Goal: Check status: Check status

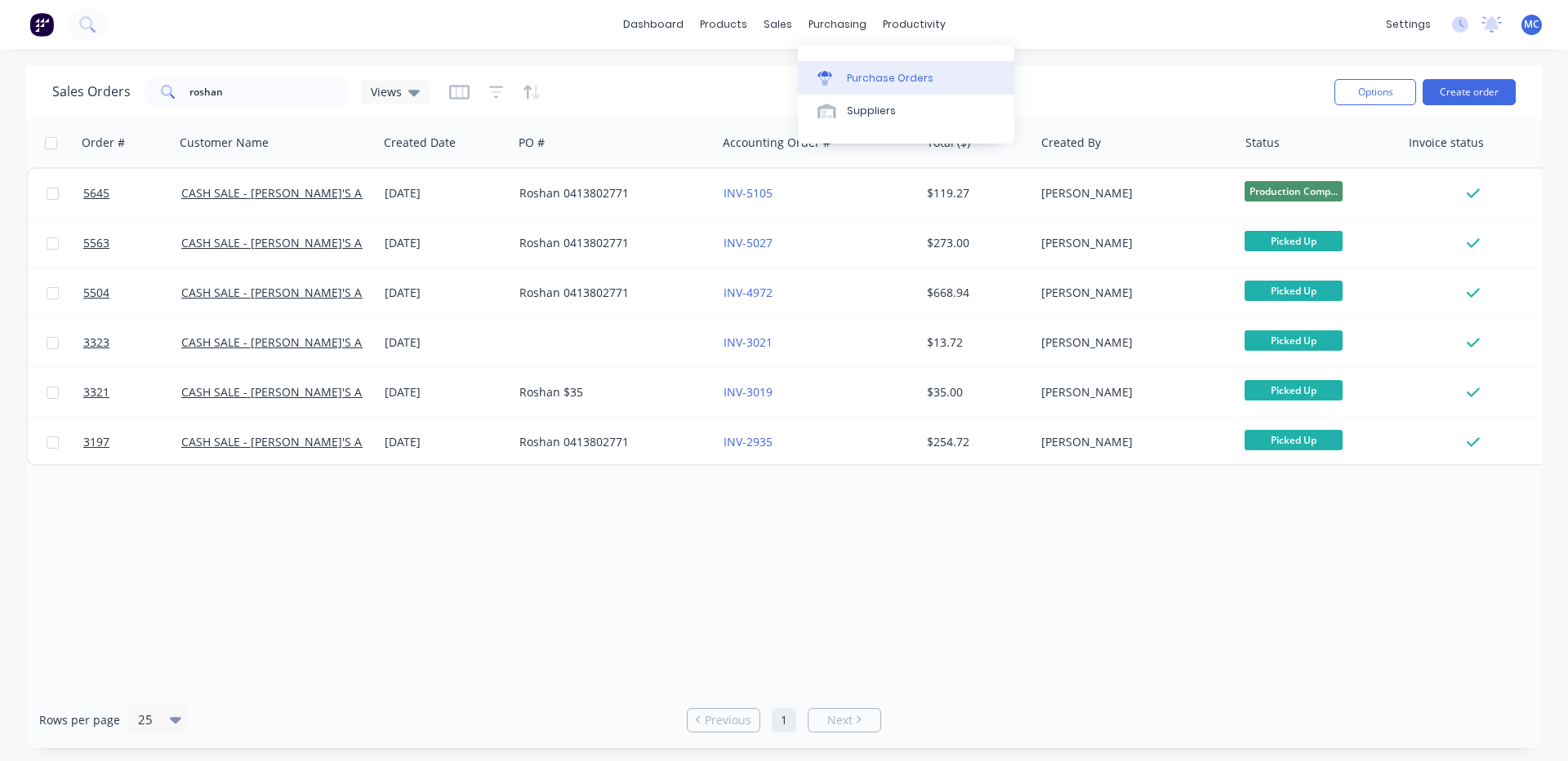
click at [873, 76] on div "Purchase Orders" at bounding box center [890, 78] width 86 height 15
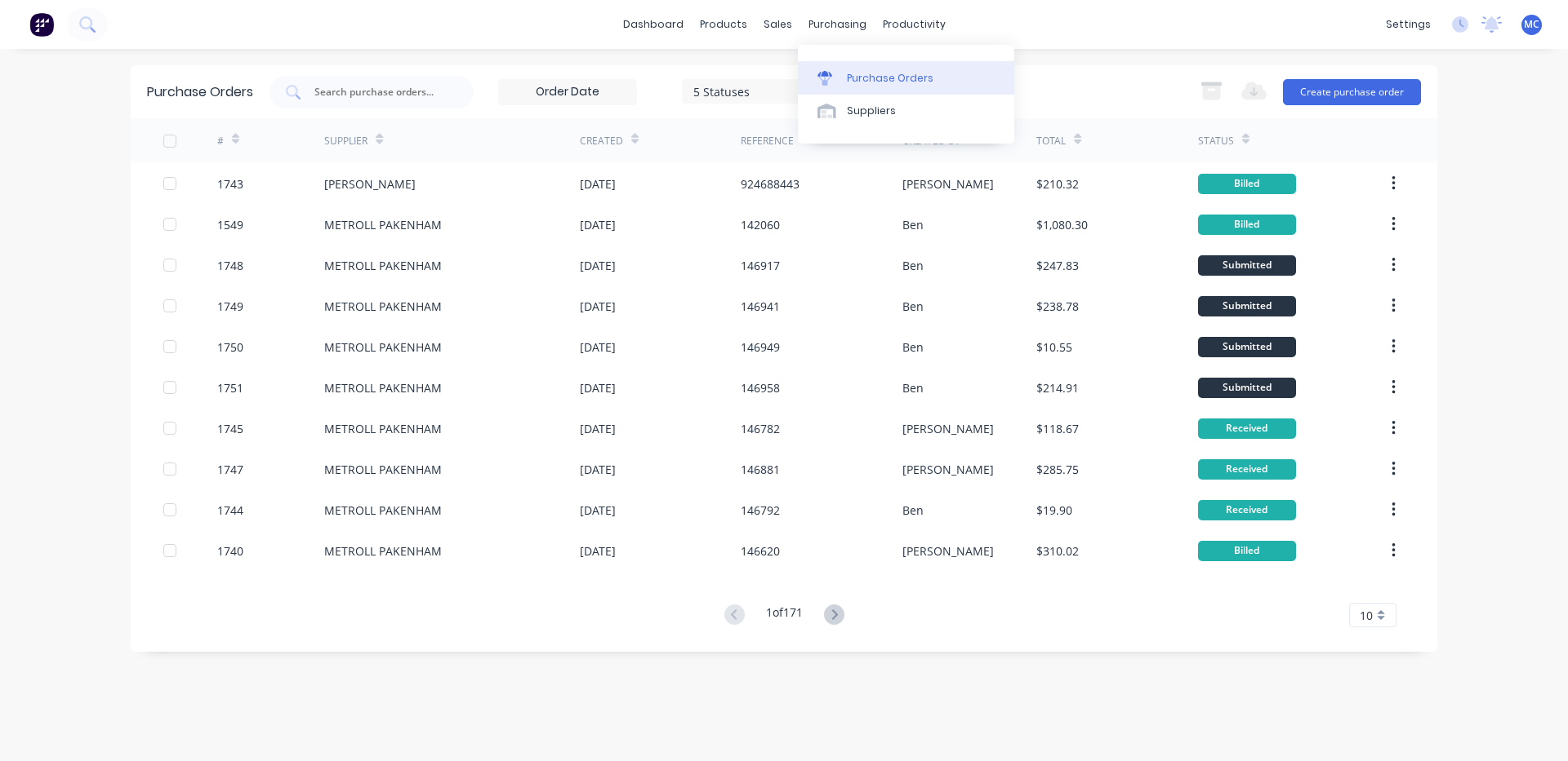
click at [874, 71] on div "Purchase Orders" at bounding box center [890, 78] width 86 height 15
click at [418, 96] on input "text" at bounding box center [380, 92] width 135 height 17
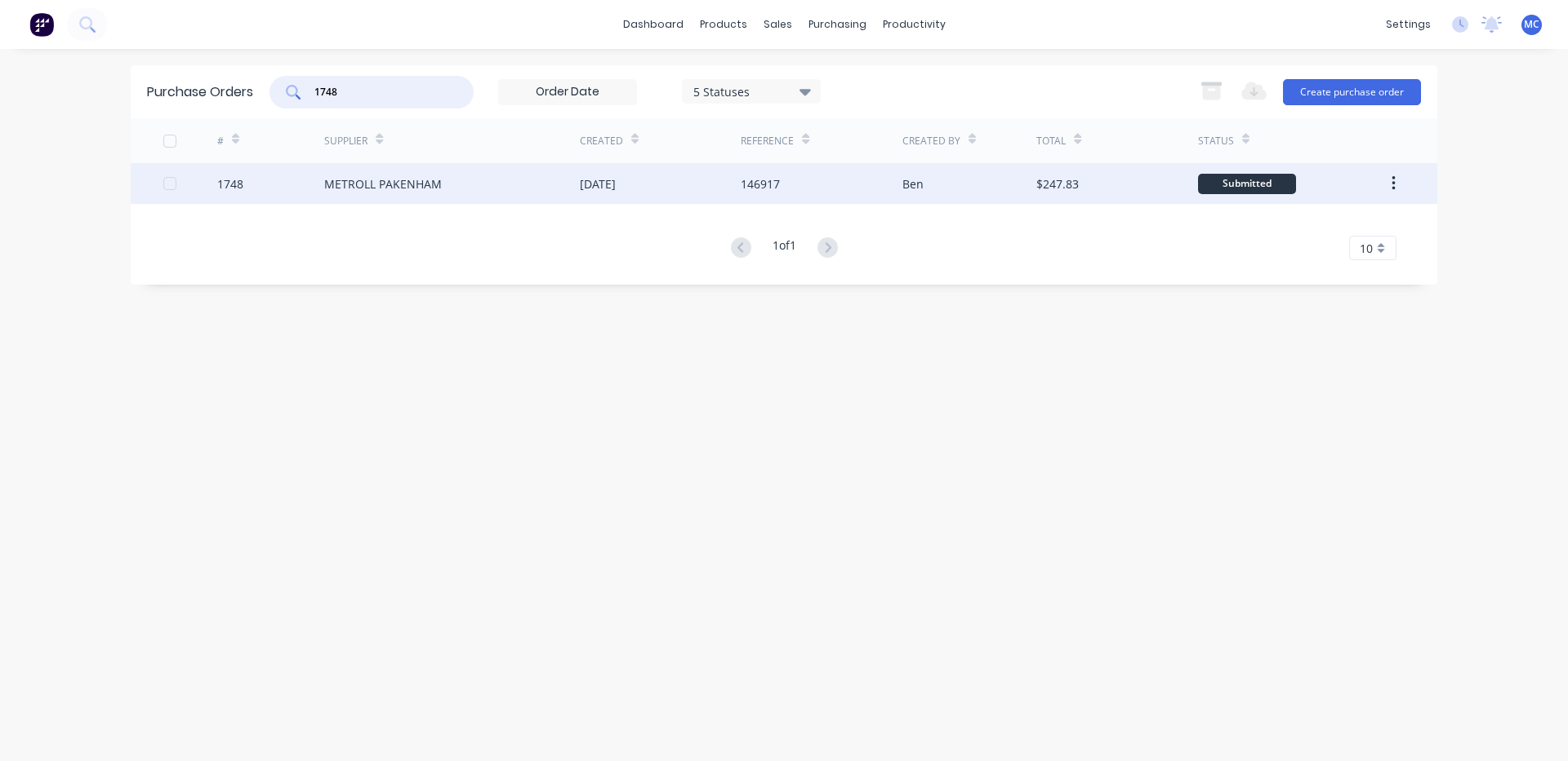
type input "1748"
click at [653, 175] on div "[DATE]" at bounding box center [659, 184] width 161 height 40
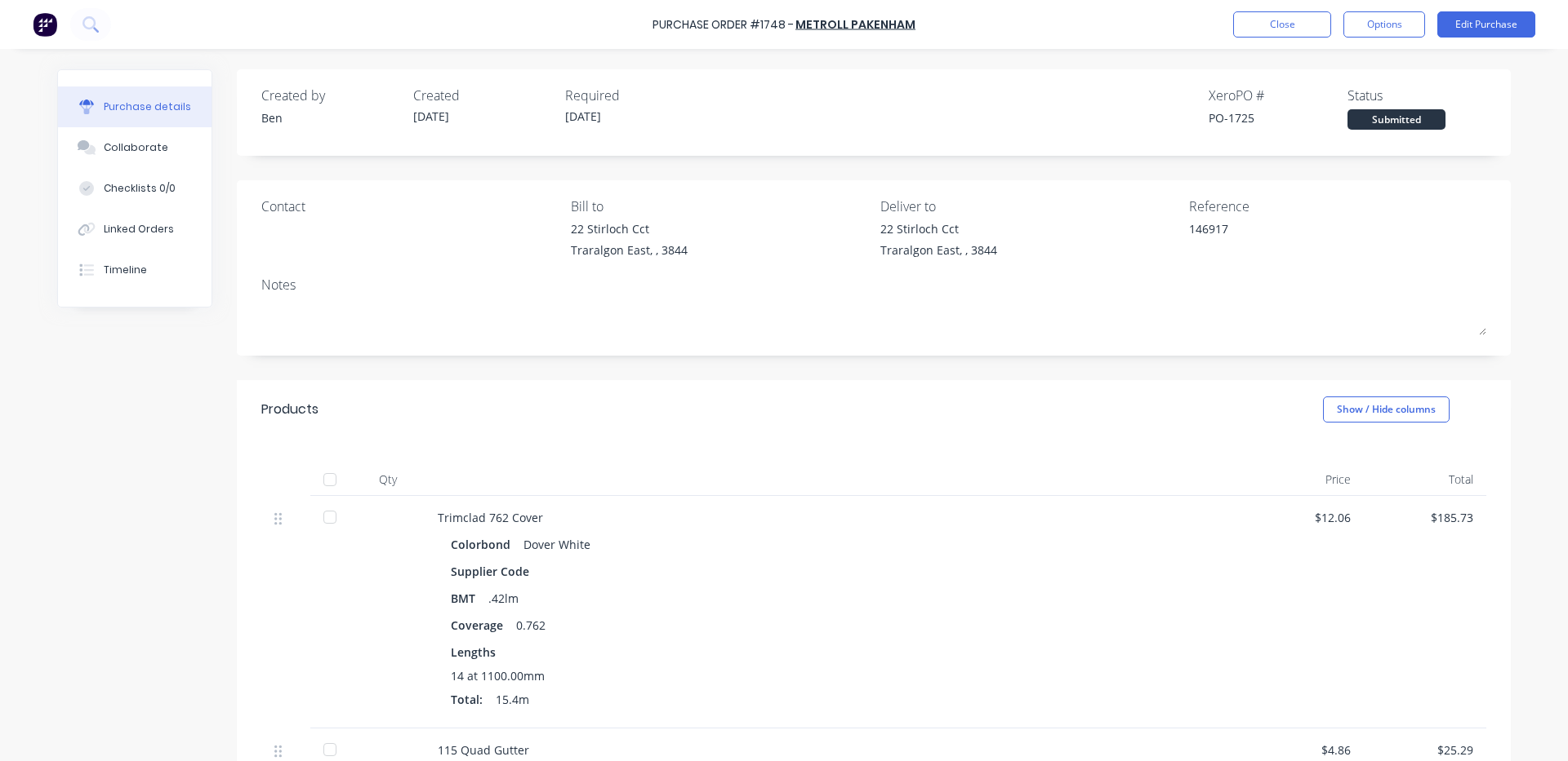
click at [326, 475] on div at bounding box center [330, 480] width 33 height 33
type textarea "x"
click at [105, 232] on div "Linked Orders" at bounding box center [139, 230] width 70 height 15
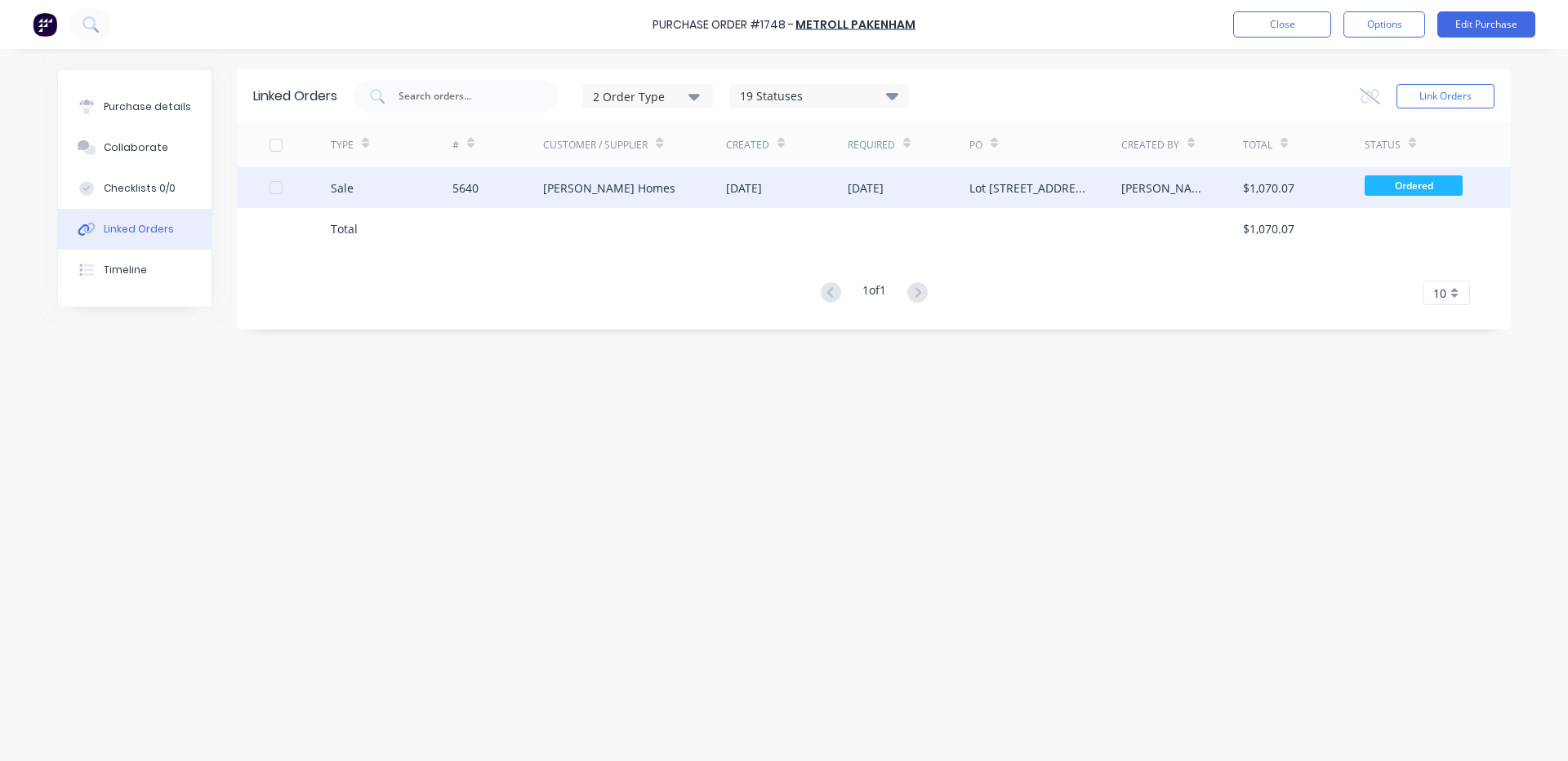
click at [801, 197] on div "[DATE]" at bounding box center [786, 187] width 121 height 40
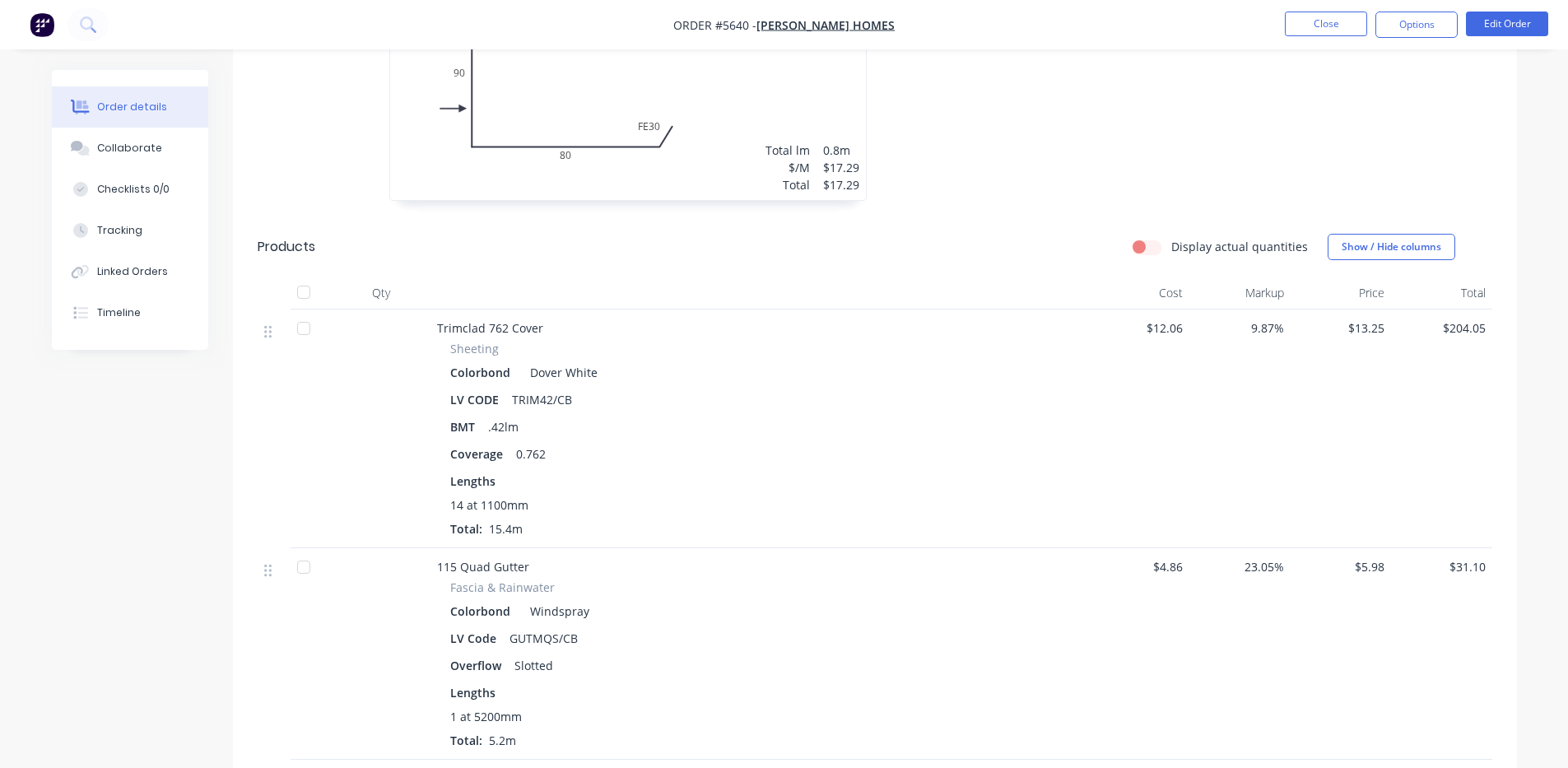
scroll to position [2745, 0]
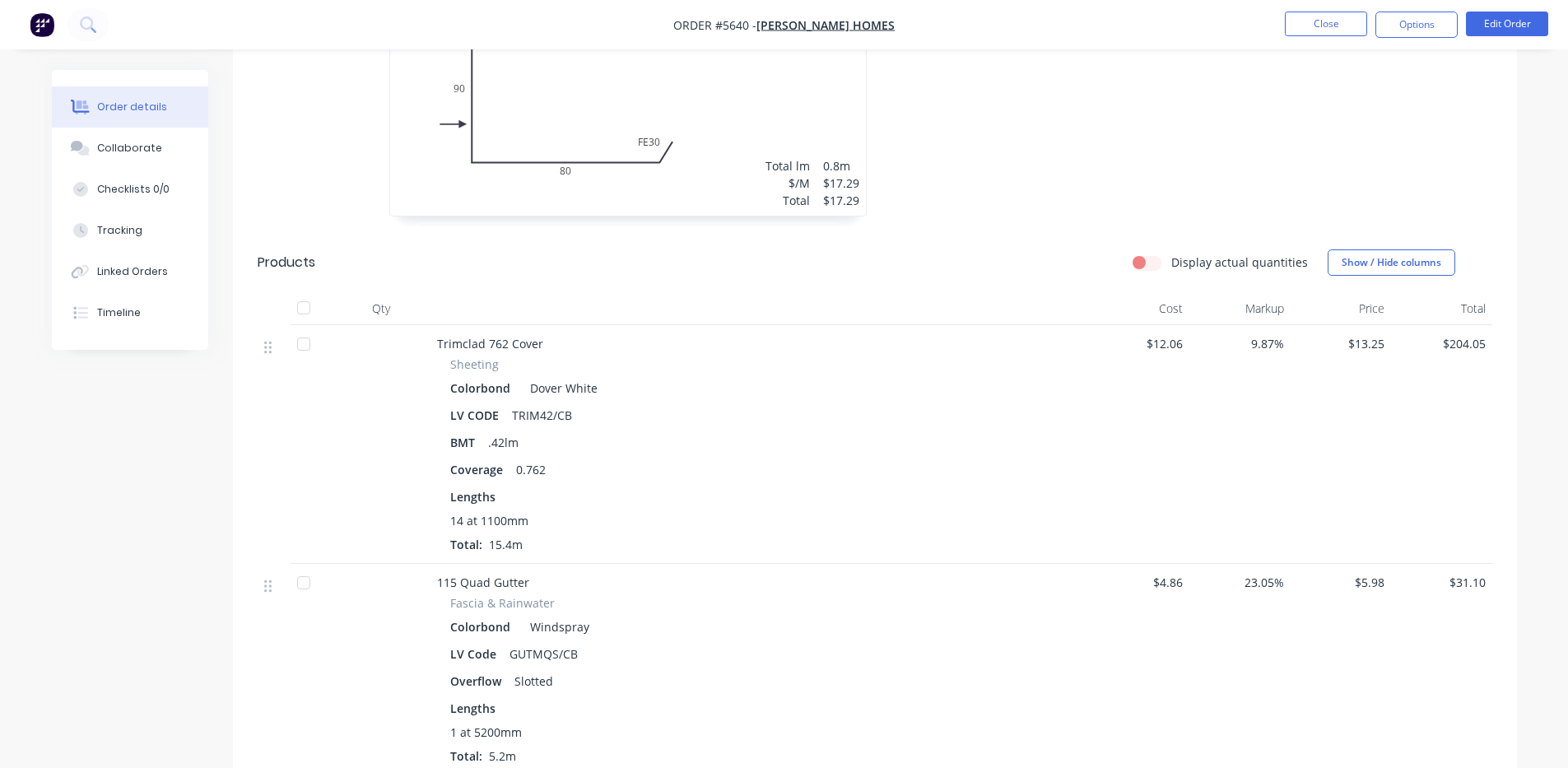
click at [304, 313] on div at bounding box center [304, 308] width 33 height 33
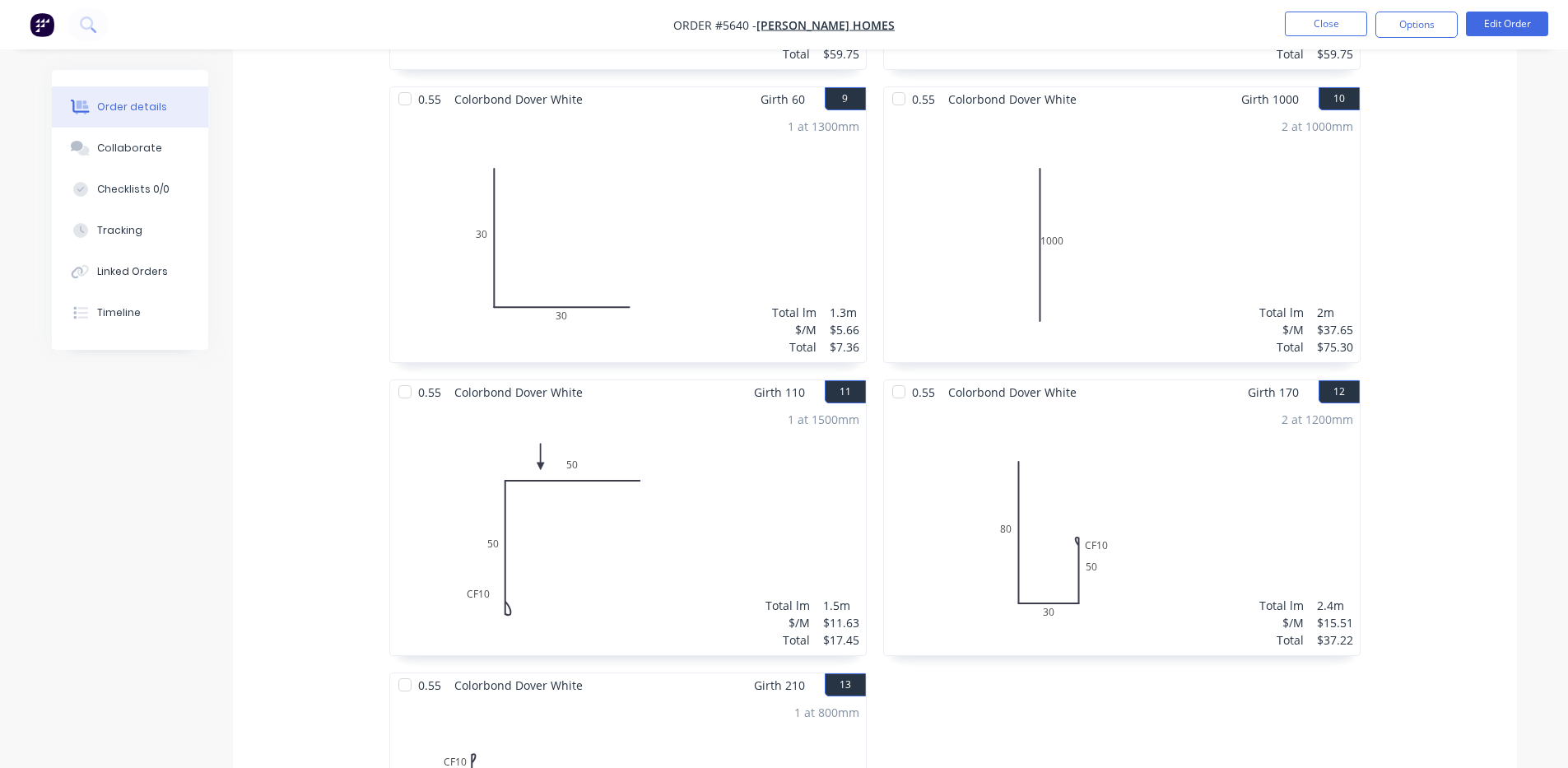
scroll to position [1647, 0]
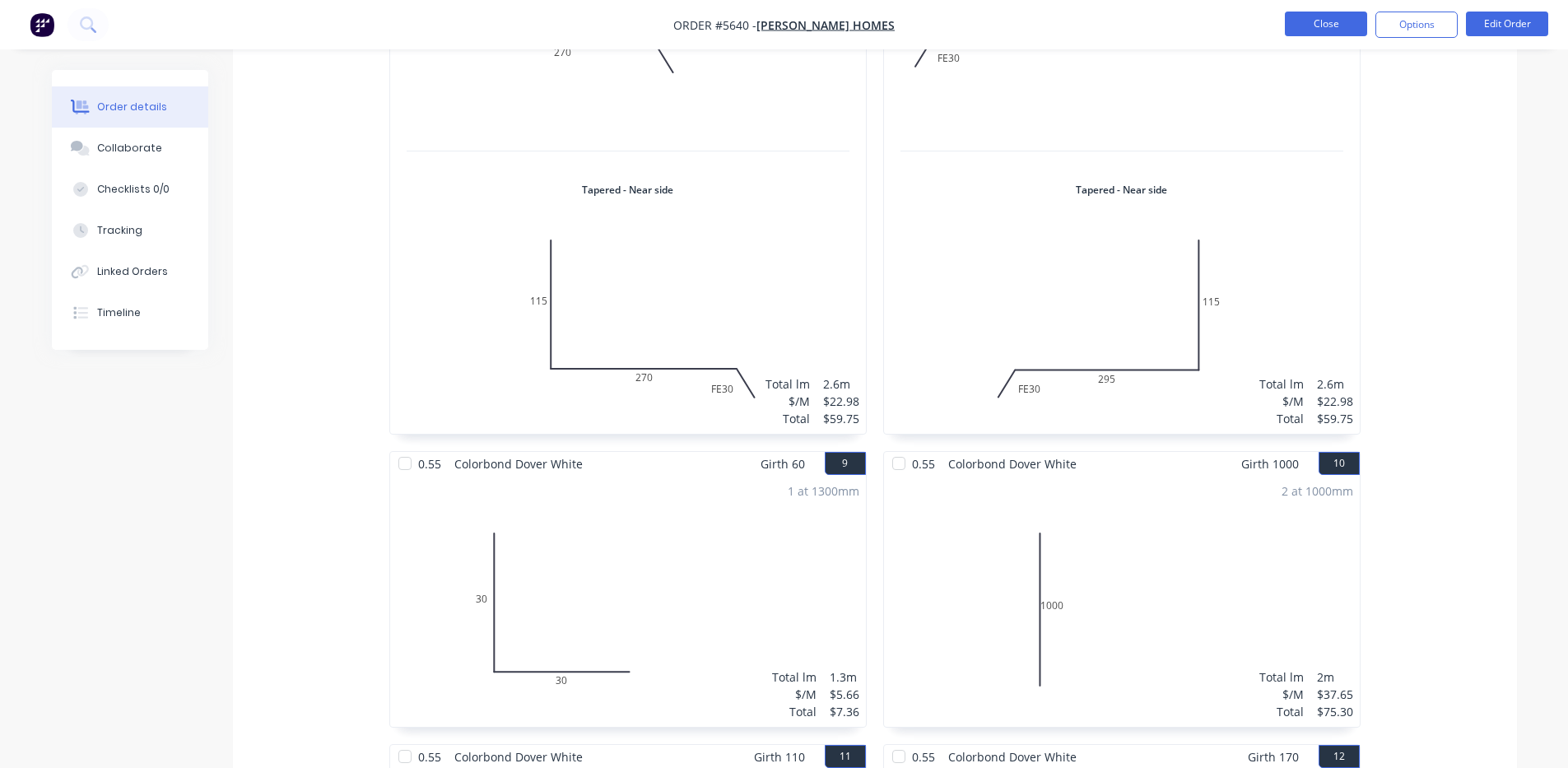
click at [1323, 21] on button "Close" at bounding box center [1326, 23] width 83 height 25
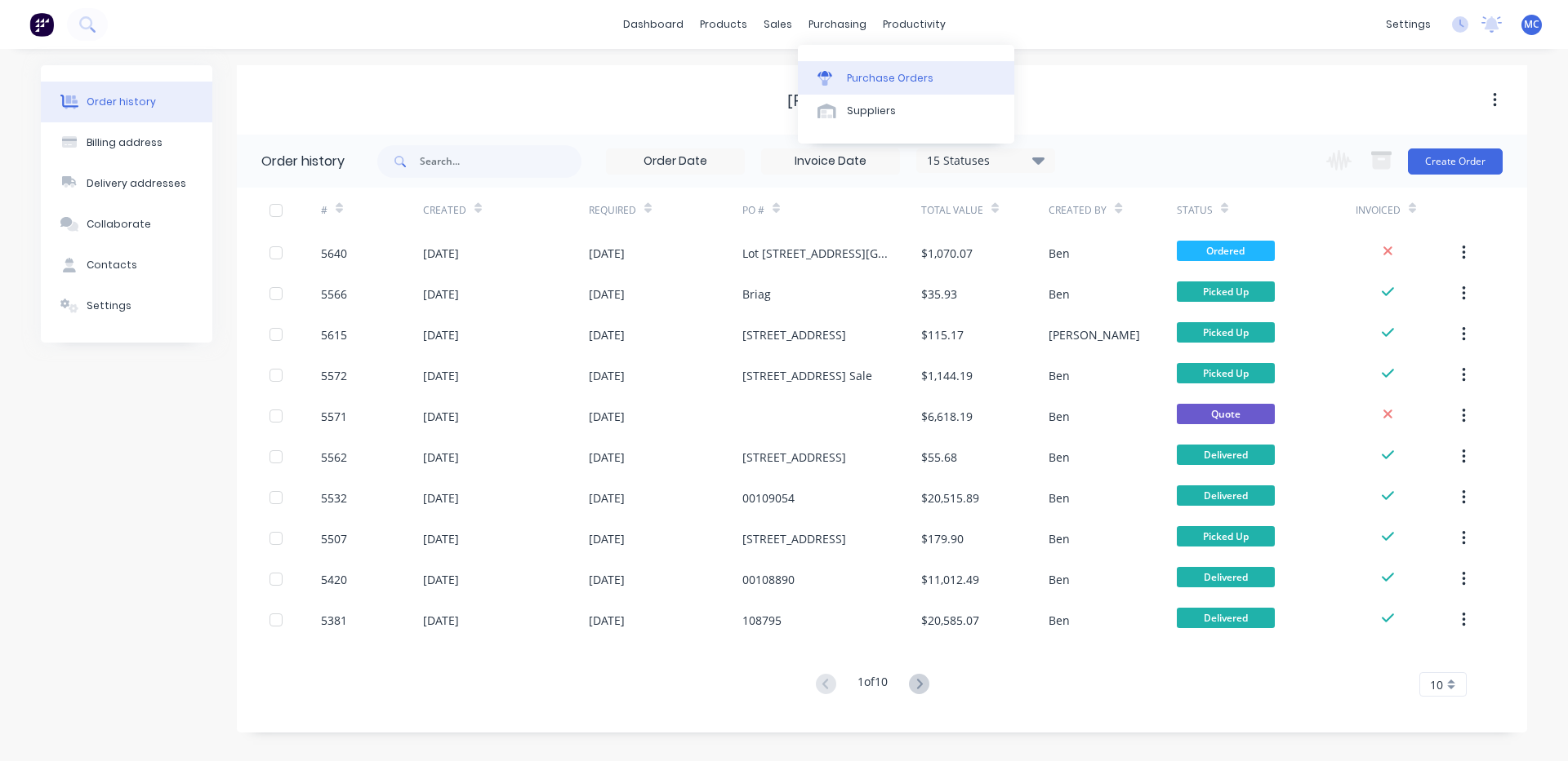
click at [864, 72] on div "Purchase Orders" at bounding box center [890, 78] width 86 height 15
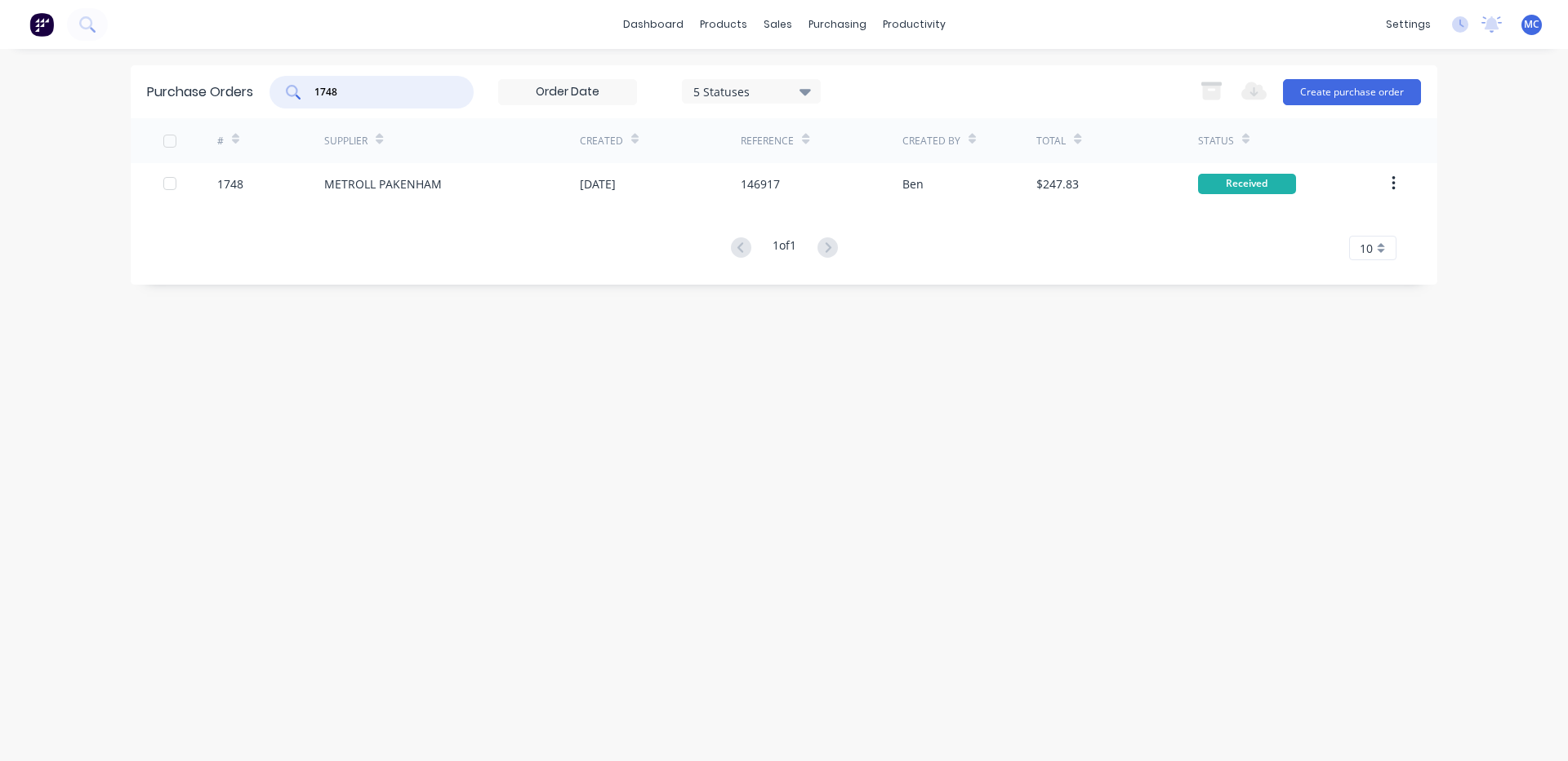
drag, startPoint x: 368, startPoint y: 90, endPoint x: 109, endPoint y: 70, distance: 259.8
click at [111, 68] on div "dashboard products sales purchasing productivity dashboard products Product Cat…" at bounding box center [784, 380] width 1568 height 761
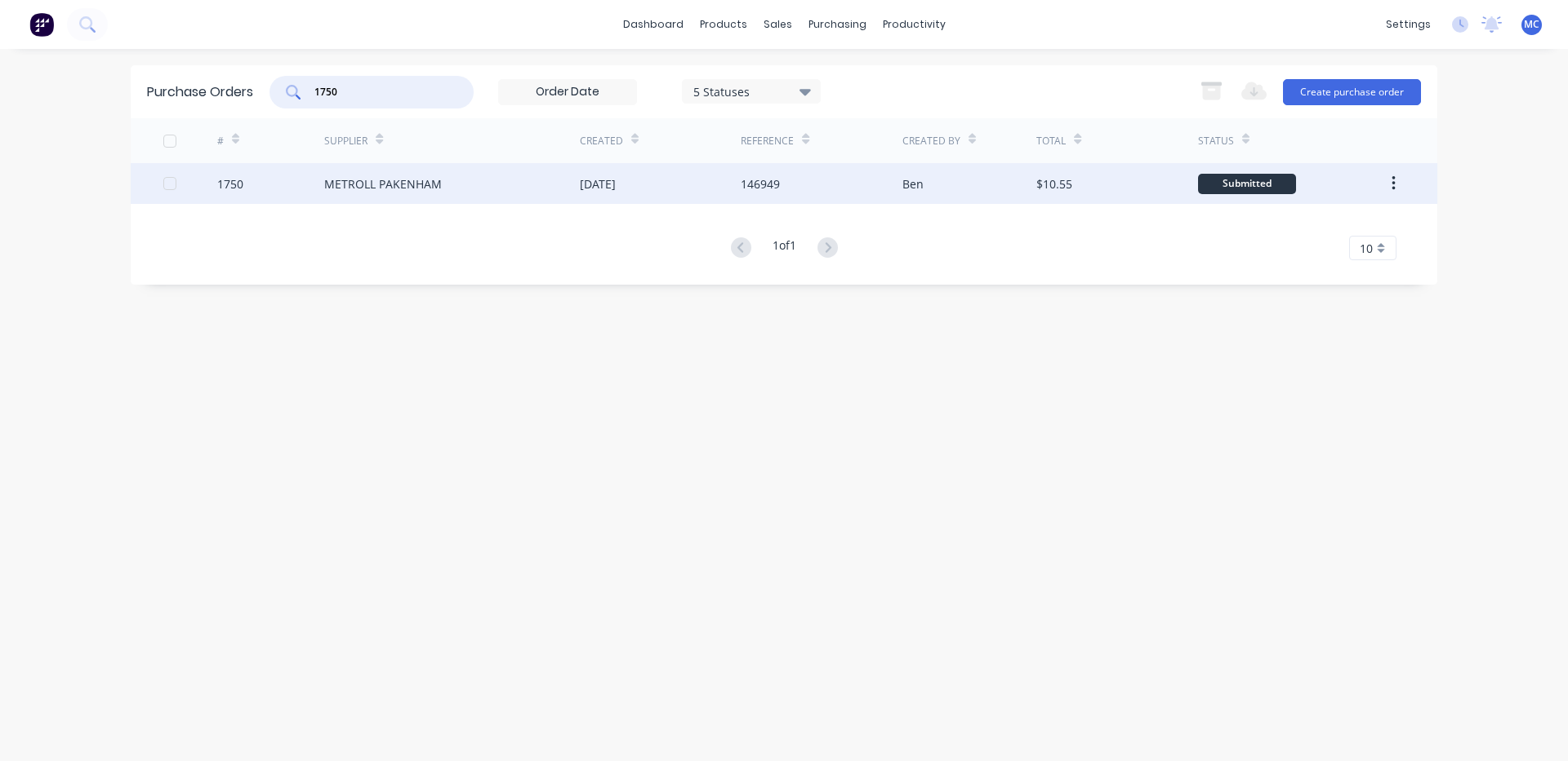
type input "1750"
click at [649, 179] on div "[DATE]" at bounding box center [659, 184] width 161 height 40
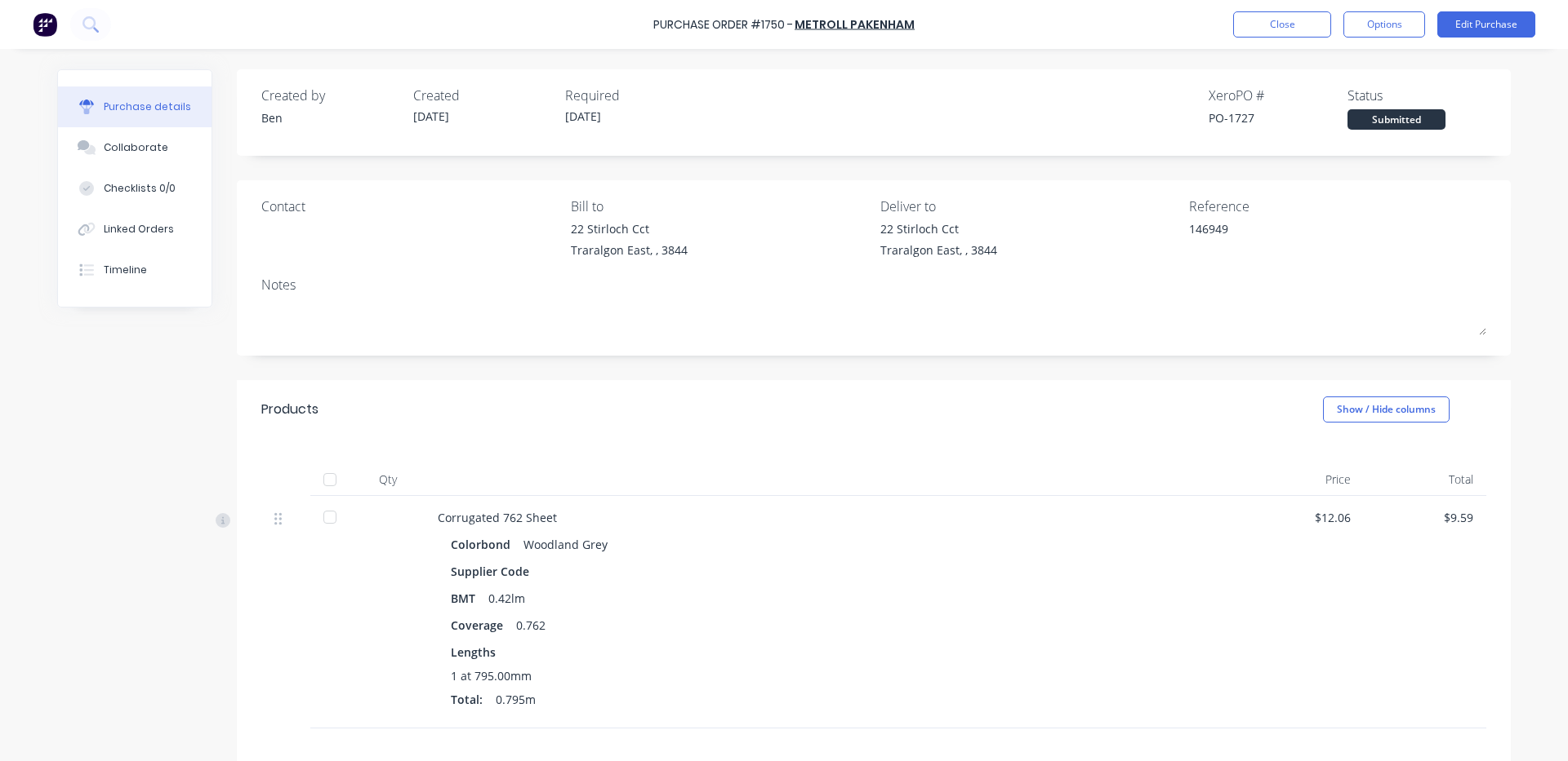
scroll to position [200, 0]
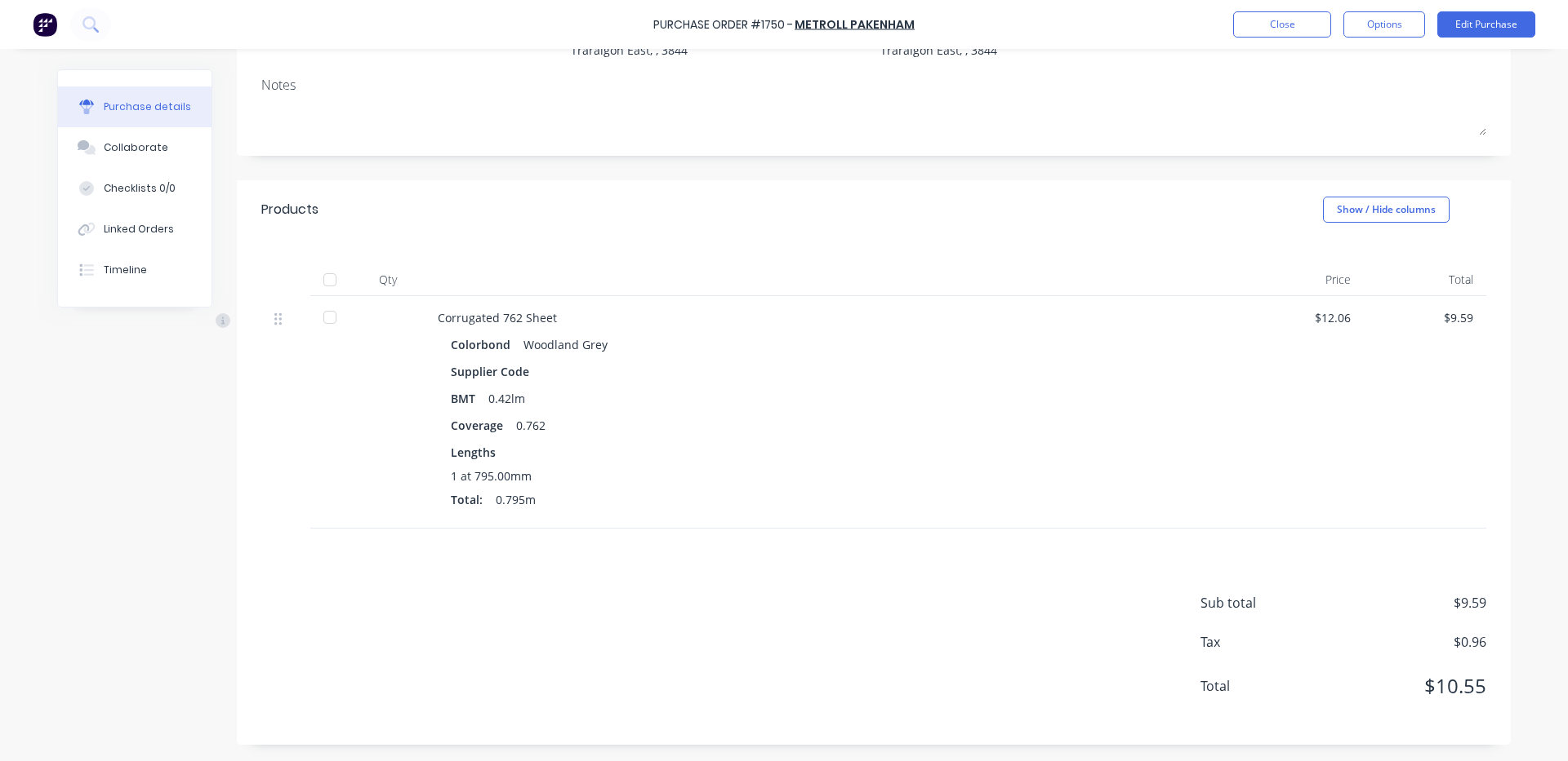
click at [323, 288] on div at bounding box center [330, 280] width 33 height 33
type textarea "x"
click at [112, 239] on button "Linked Orders" at bounding box center [134, 229] width 154 height 40
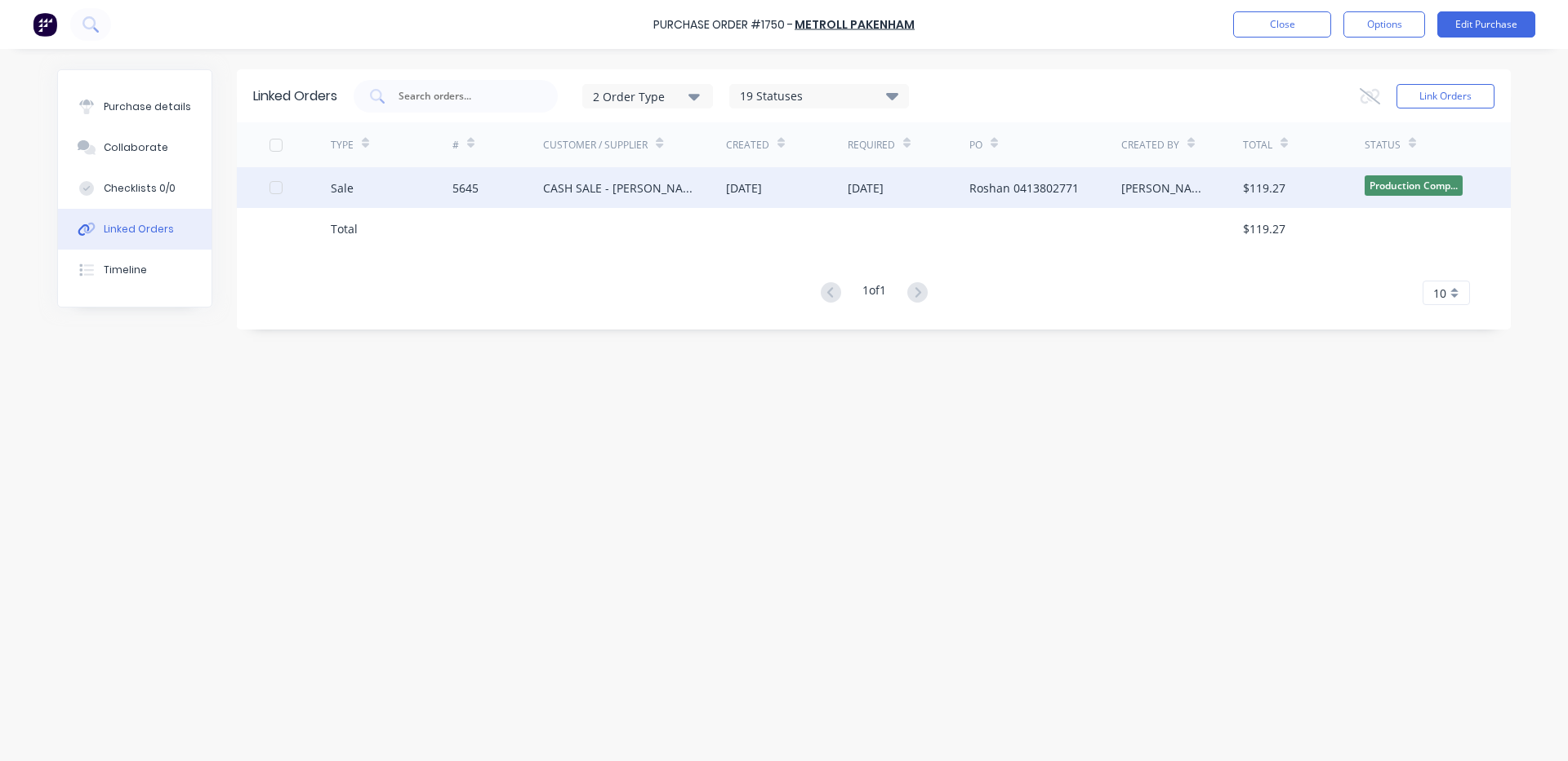
click at [723, 193] on div "CASH SALE - [PERSON_NAME]'S ACCOUNT" at bounding box center [634, 187] width 183 height 40
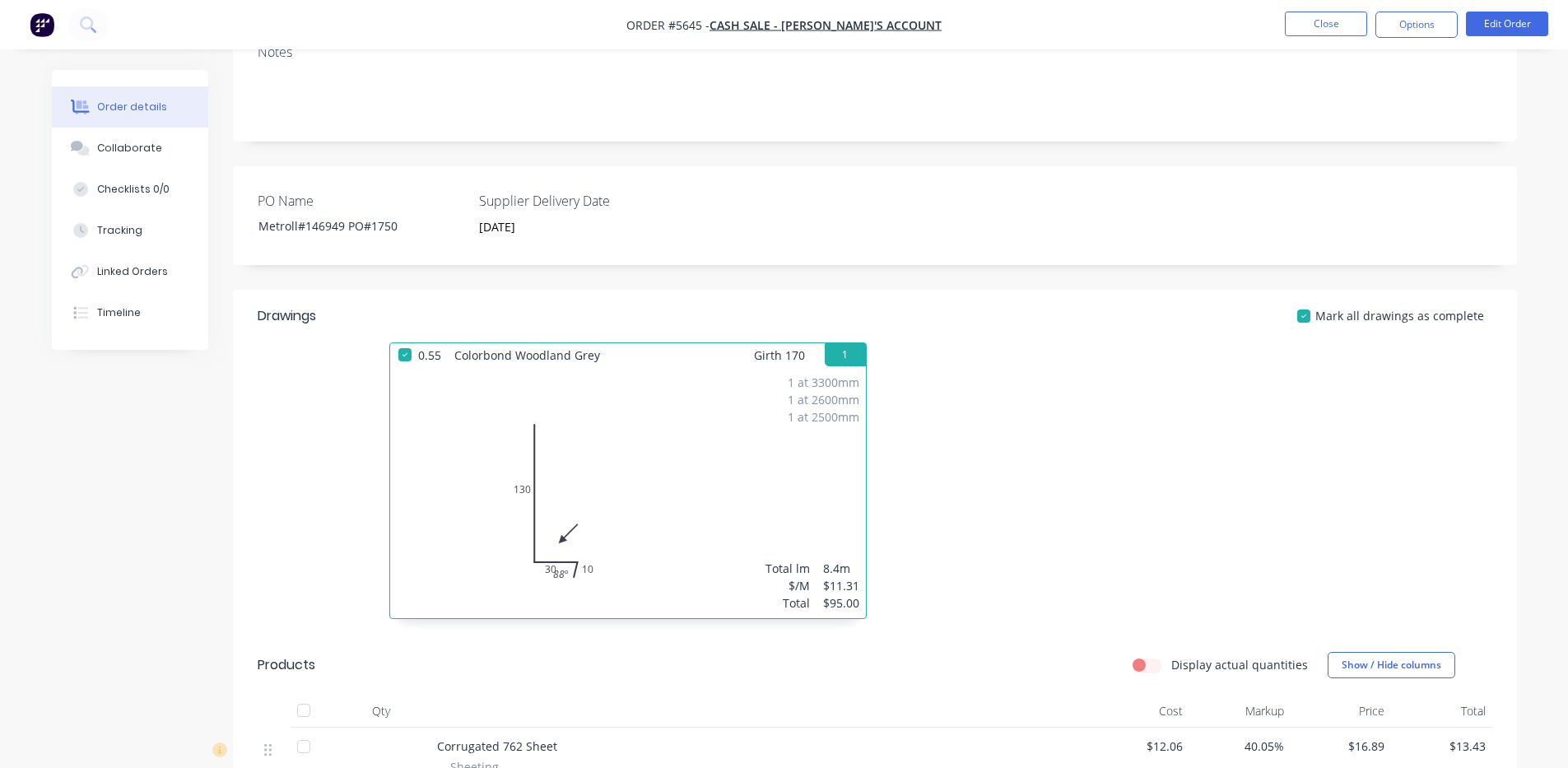
scroll to position [549, 0]
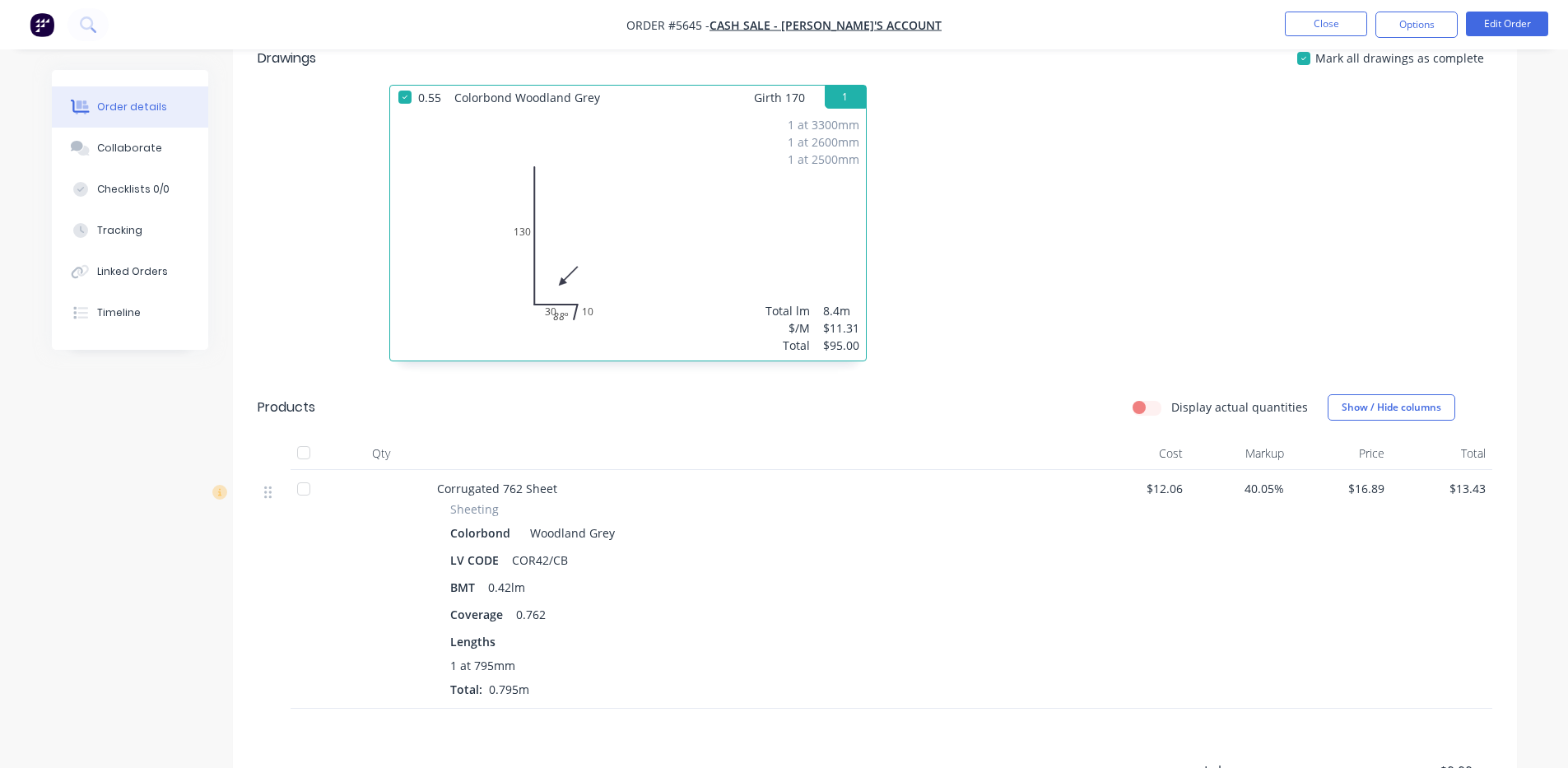
click at [305, 452] on div at bounding box center [304, 454] width 33 height 33
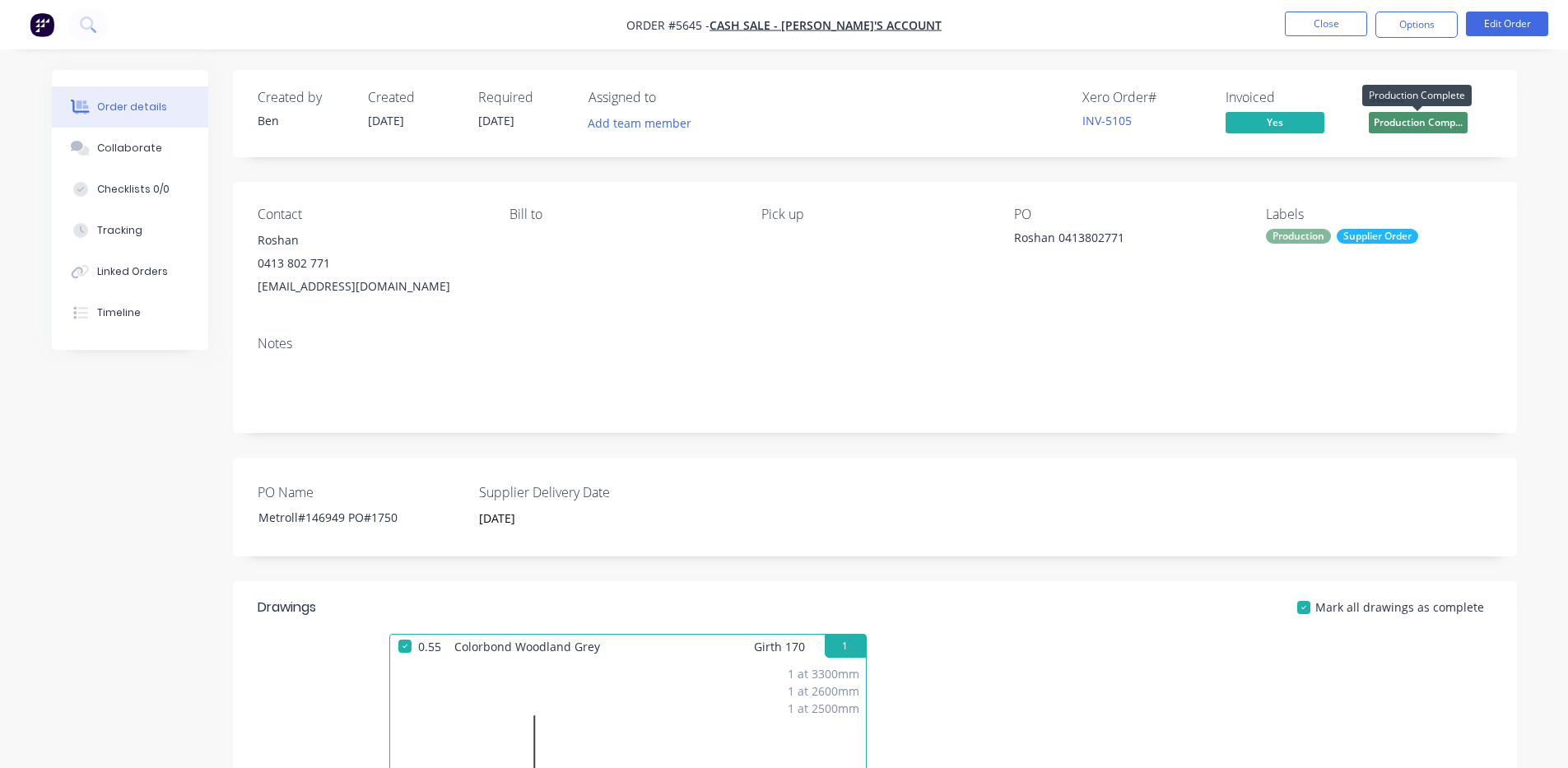
click at [1430, 117] on span "Production Comp..." at bounding box center [1419, 122] width 99 height 20
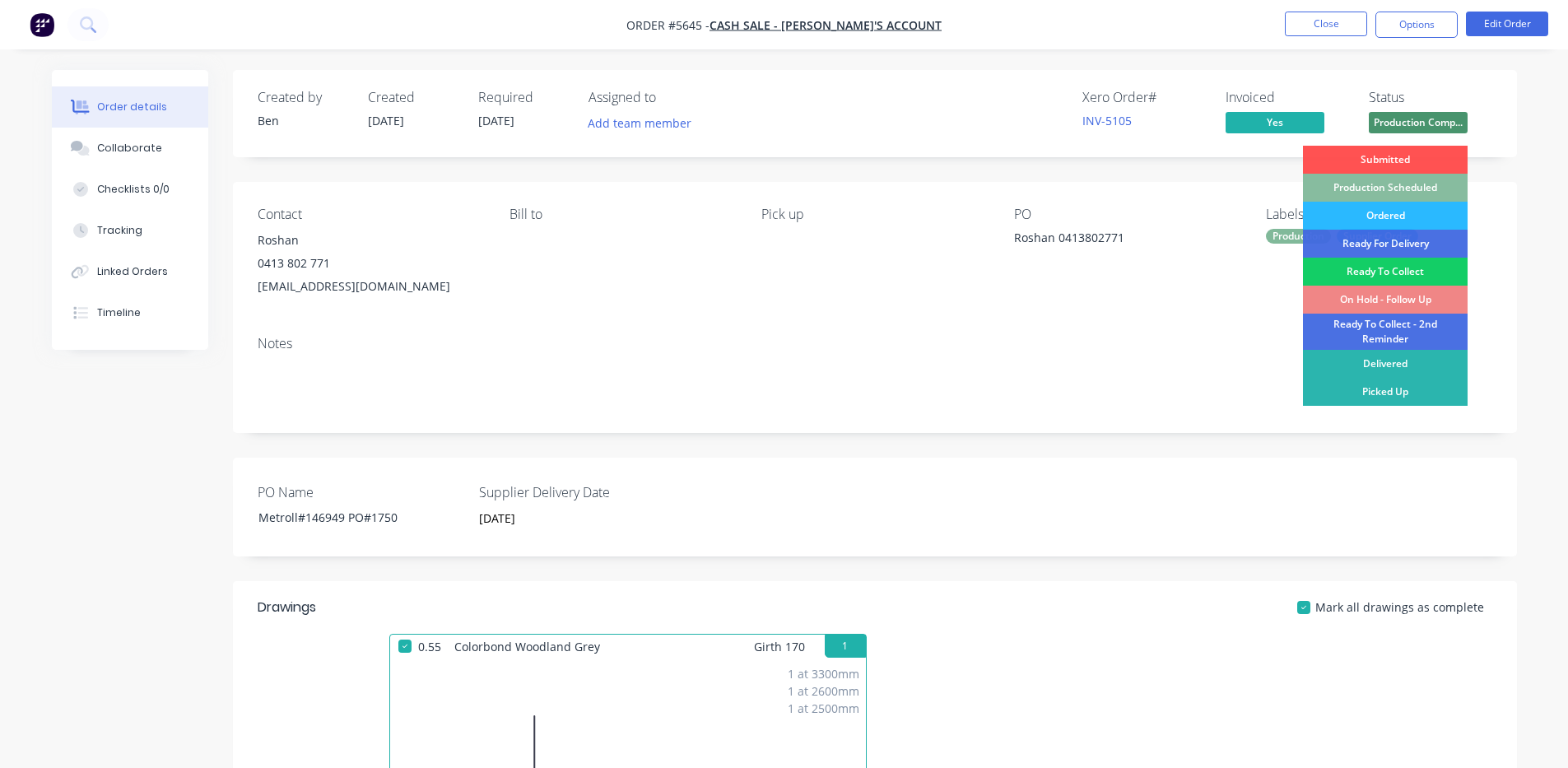
click at [1387, 269] on div "Ready To Collect" at bounding box center [1386, 272] width 165 height 28
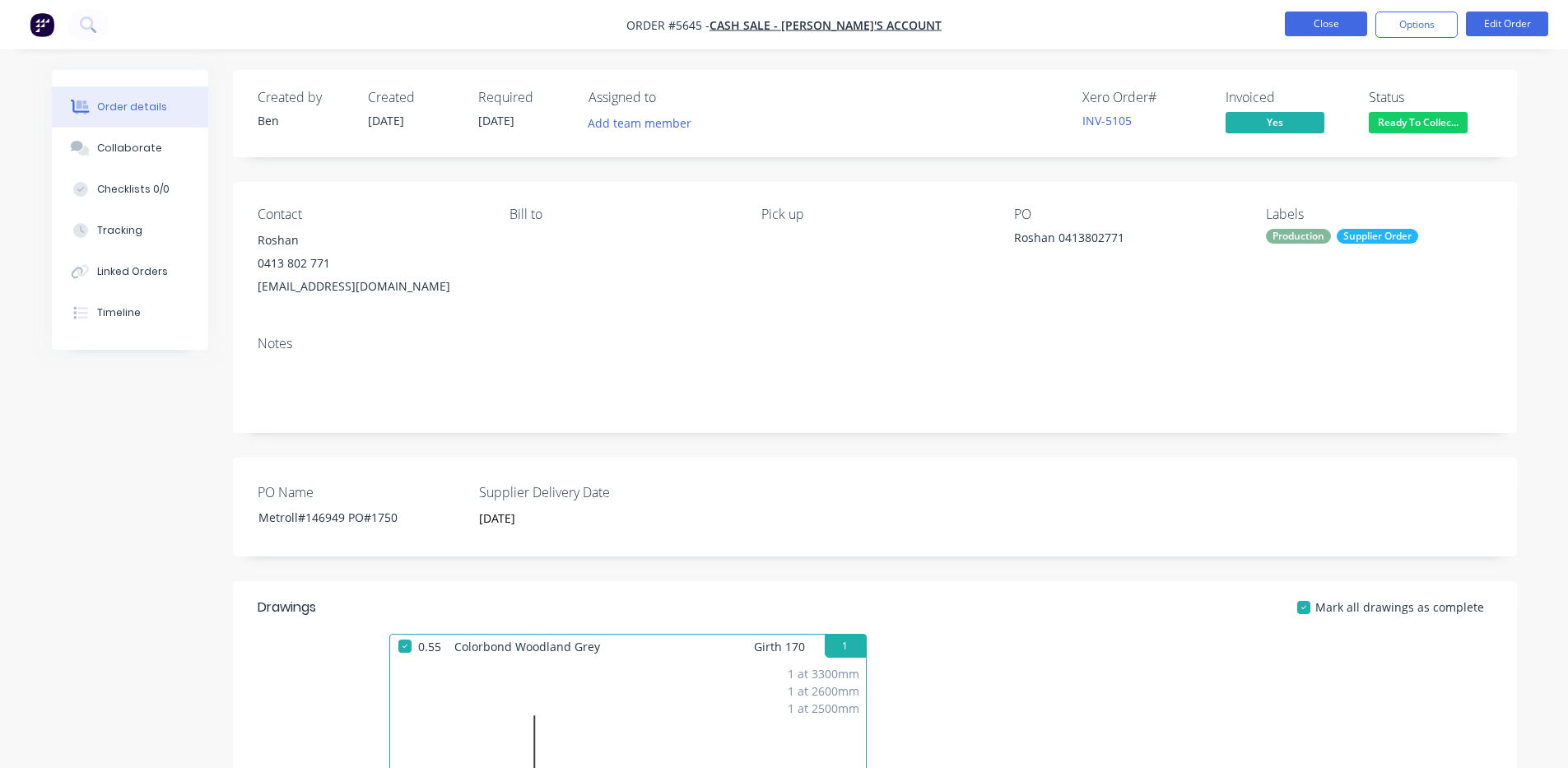
click at [1333, 22] on button "Close" at bounding box center [1326, 23] width 83 height 25
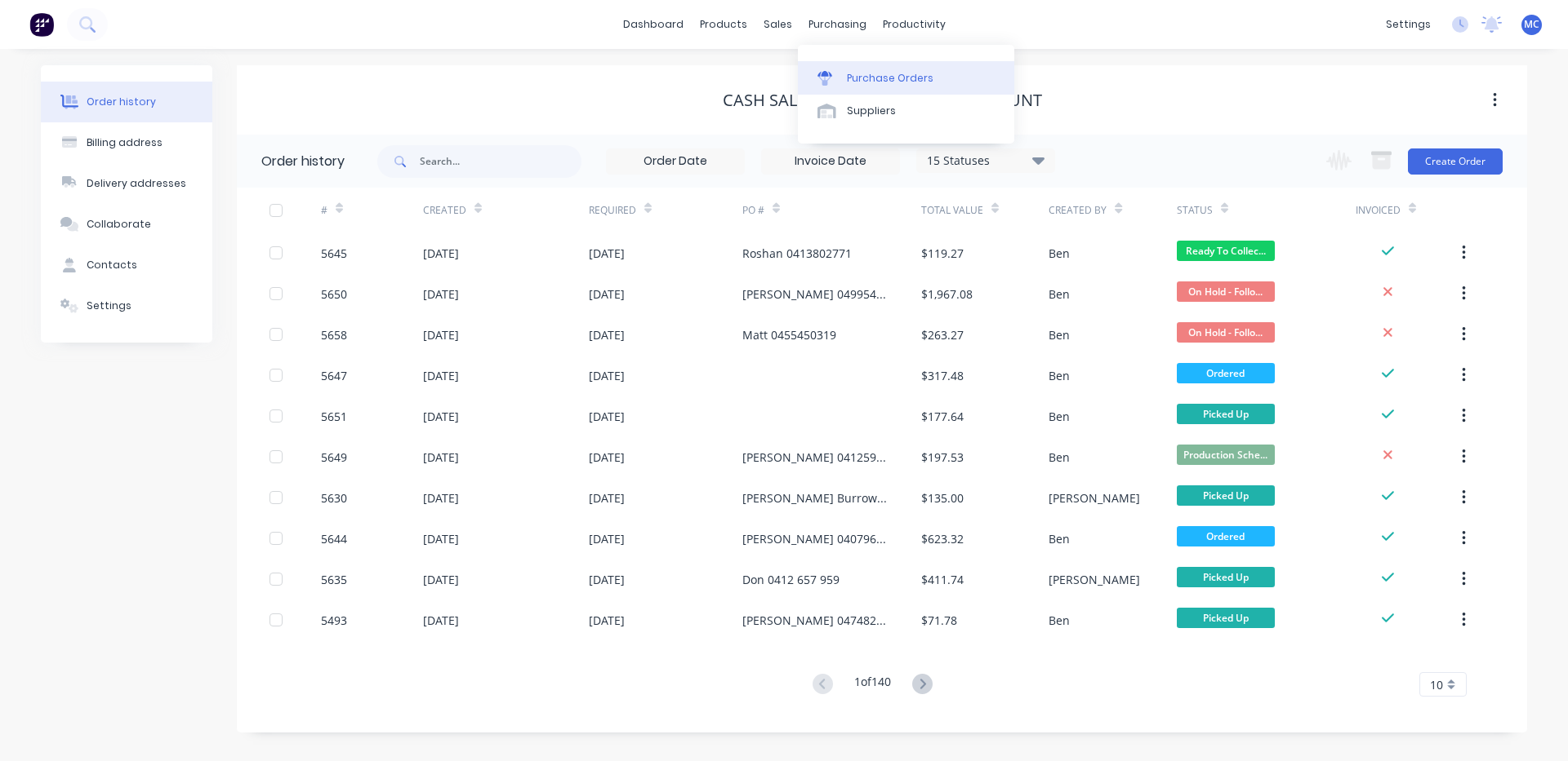
click at [867, 67] on link "Purchase Orders" at bounding box center [905, 78] width 216 height 33
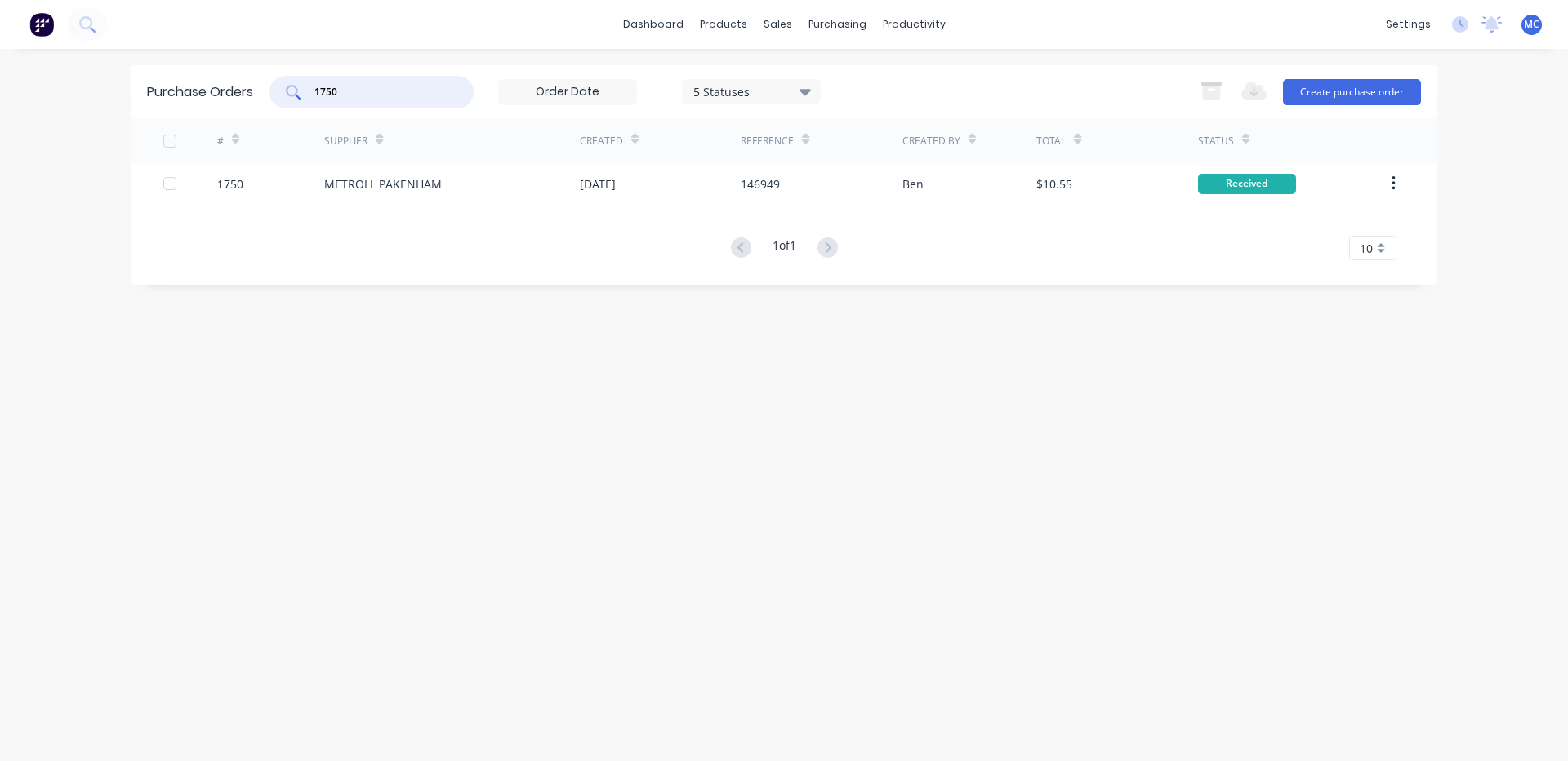
drag, startPoint x: 395, startPoint y: 93, endPoint x: 187, endPoint y: 80, distance: 208.4
click at [187, 80] on div "Purchase Orders 1750 5 Statuses 5 Statuses Export to Excel (XLSX) Create purcha…" at bounding box center [784, 92] width 1307 height 53
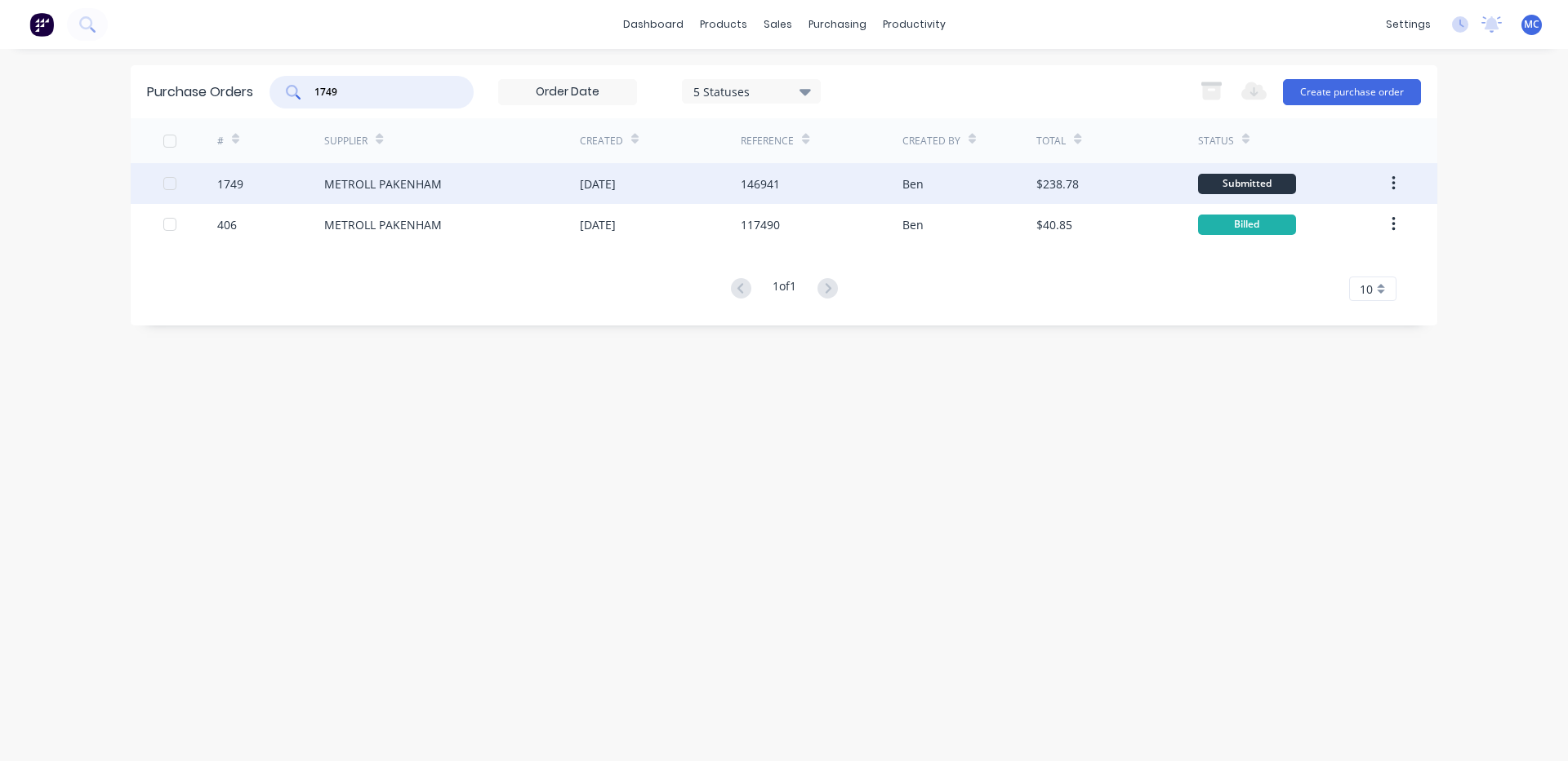
type input "1749"
click at [443, 187] on div "METROLL PAKENHAM" at bounding box center [452, 184] width 256 height 40
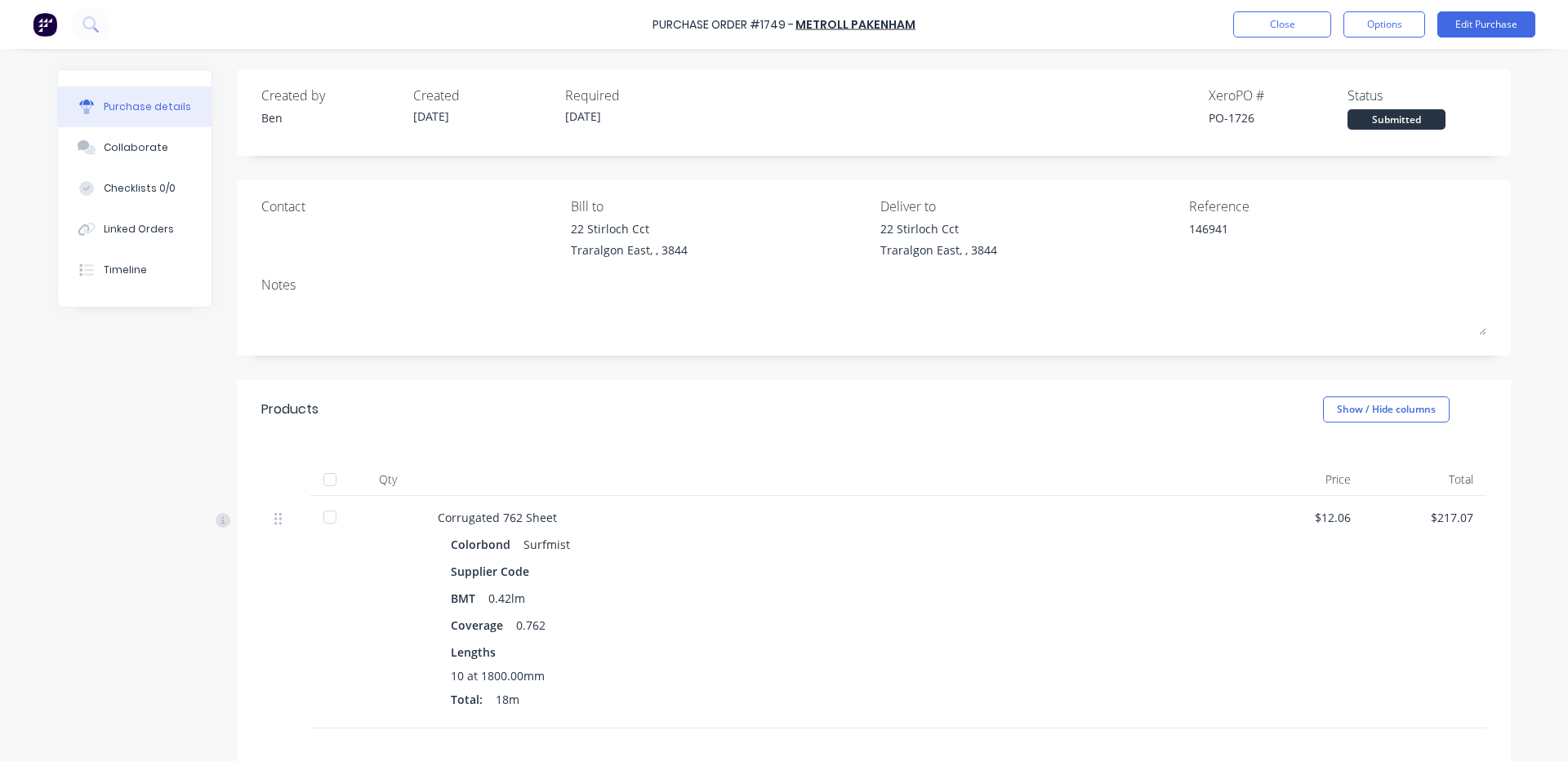
click at [326, 484] on div at bounding box center [330, 480] width 33 height 33
type textarea "x"
click at [129, 223] on div "Linked Orders" at bounding box center [139, 230] width 70 height 15
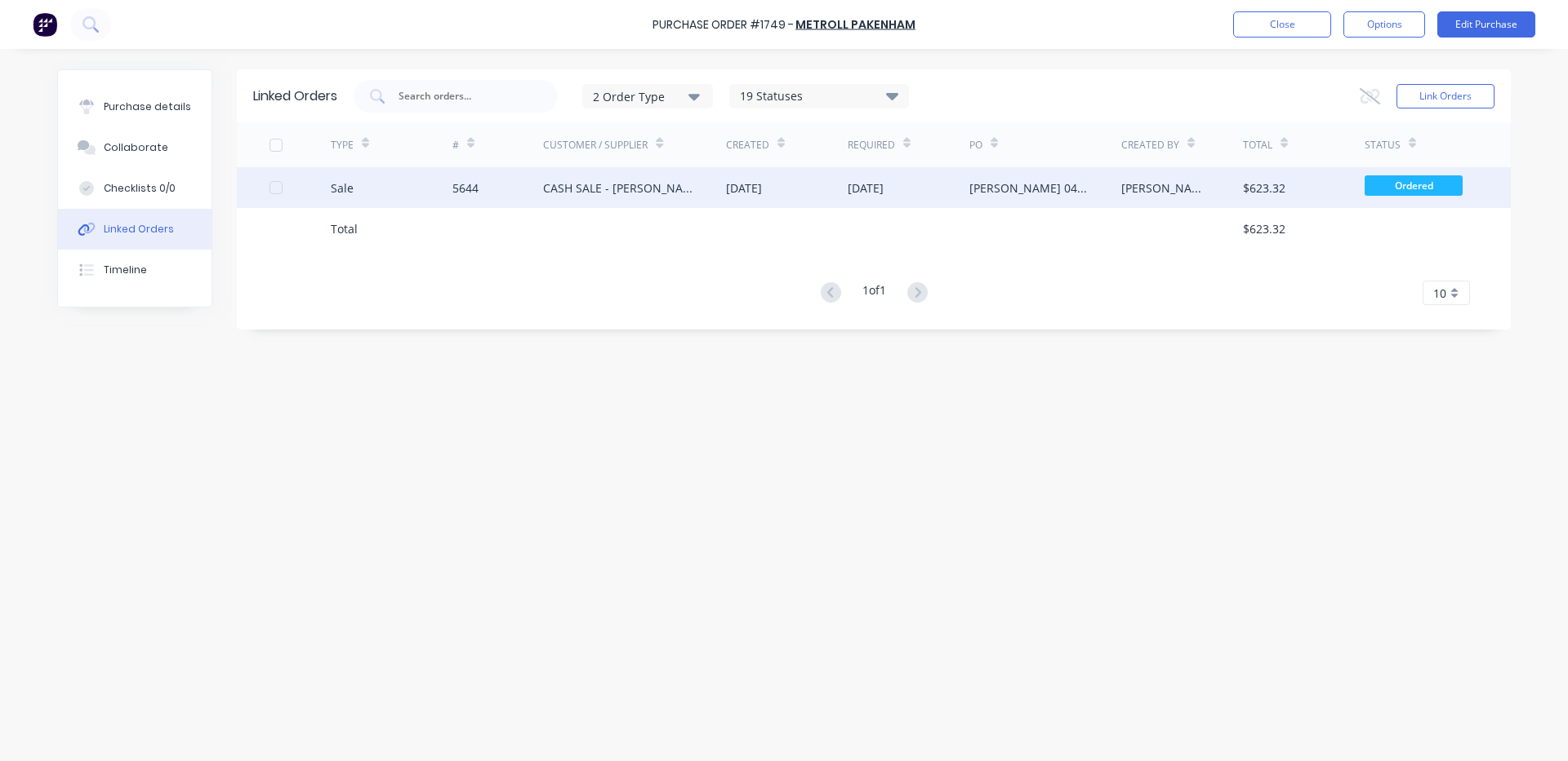
click at [793, 182] on div "[DATE]" at bounding box center [786, 187] width 121 height 40
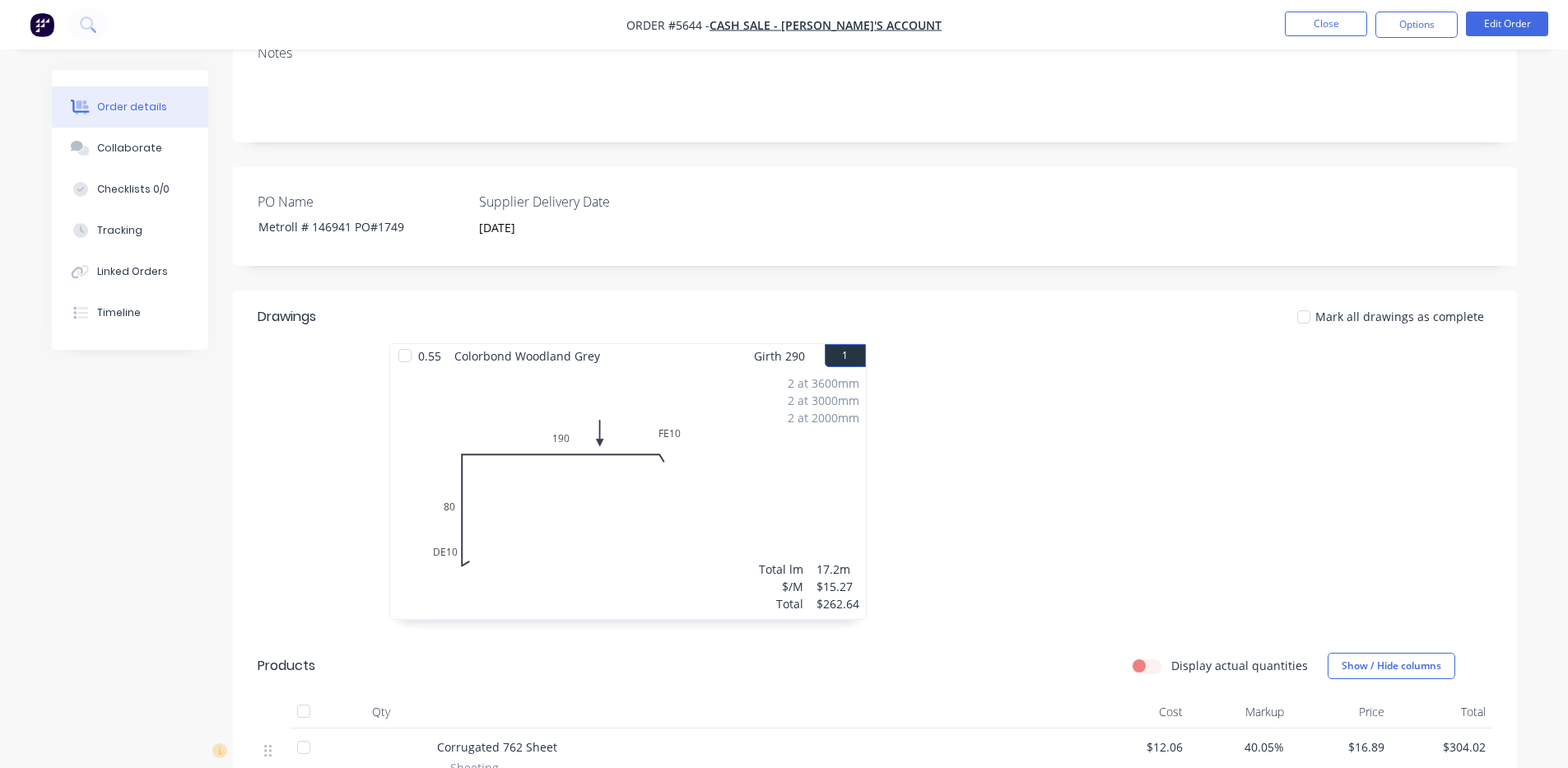
scroll to position [549, 0]
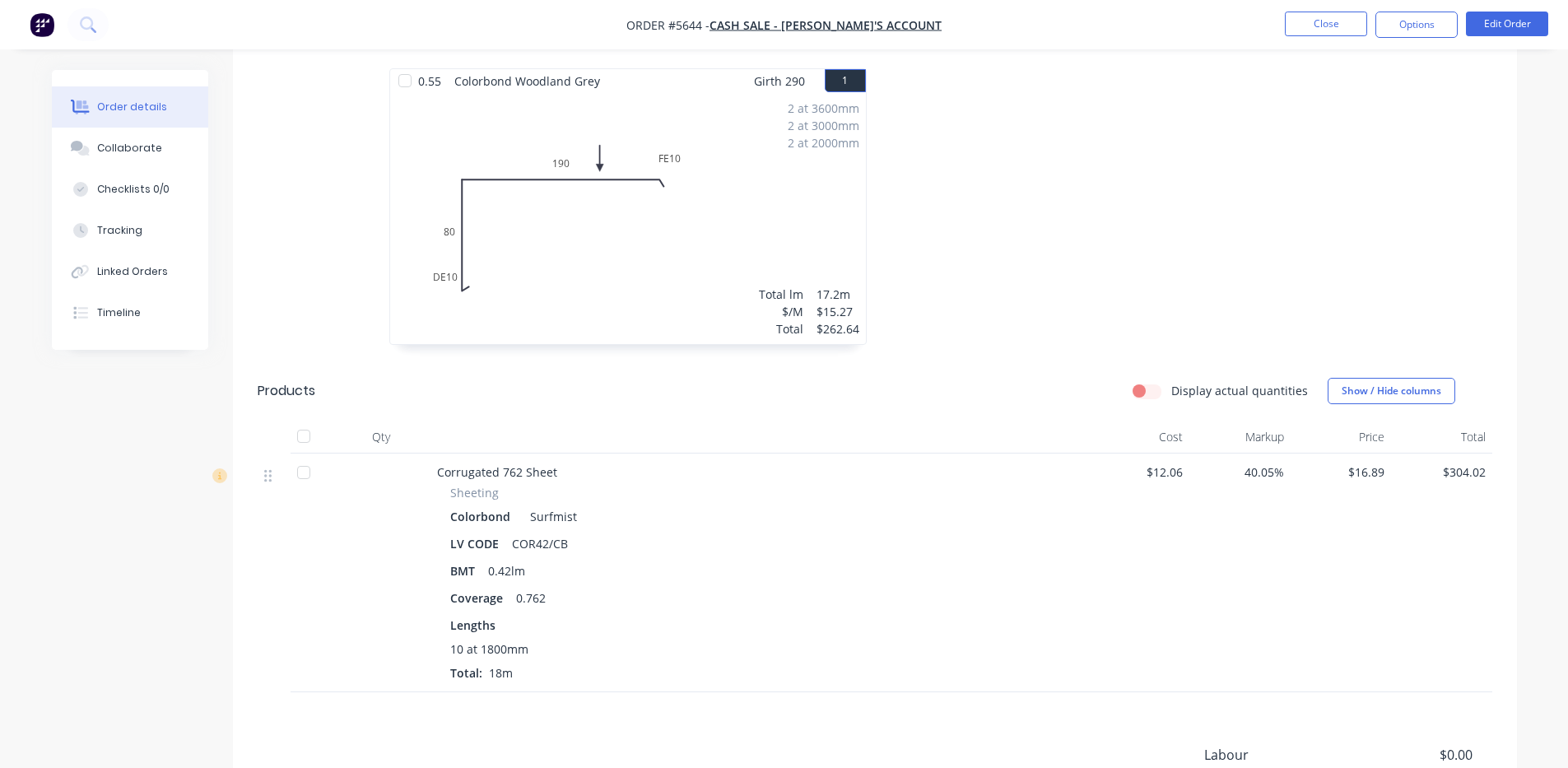
click at [302, 435] on div at bounding box center [304, 437] width 33 height 33
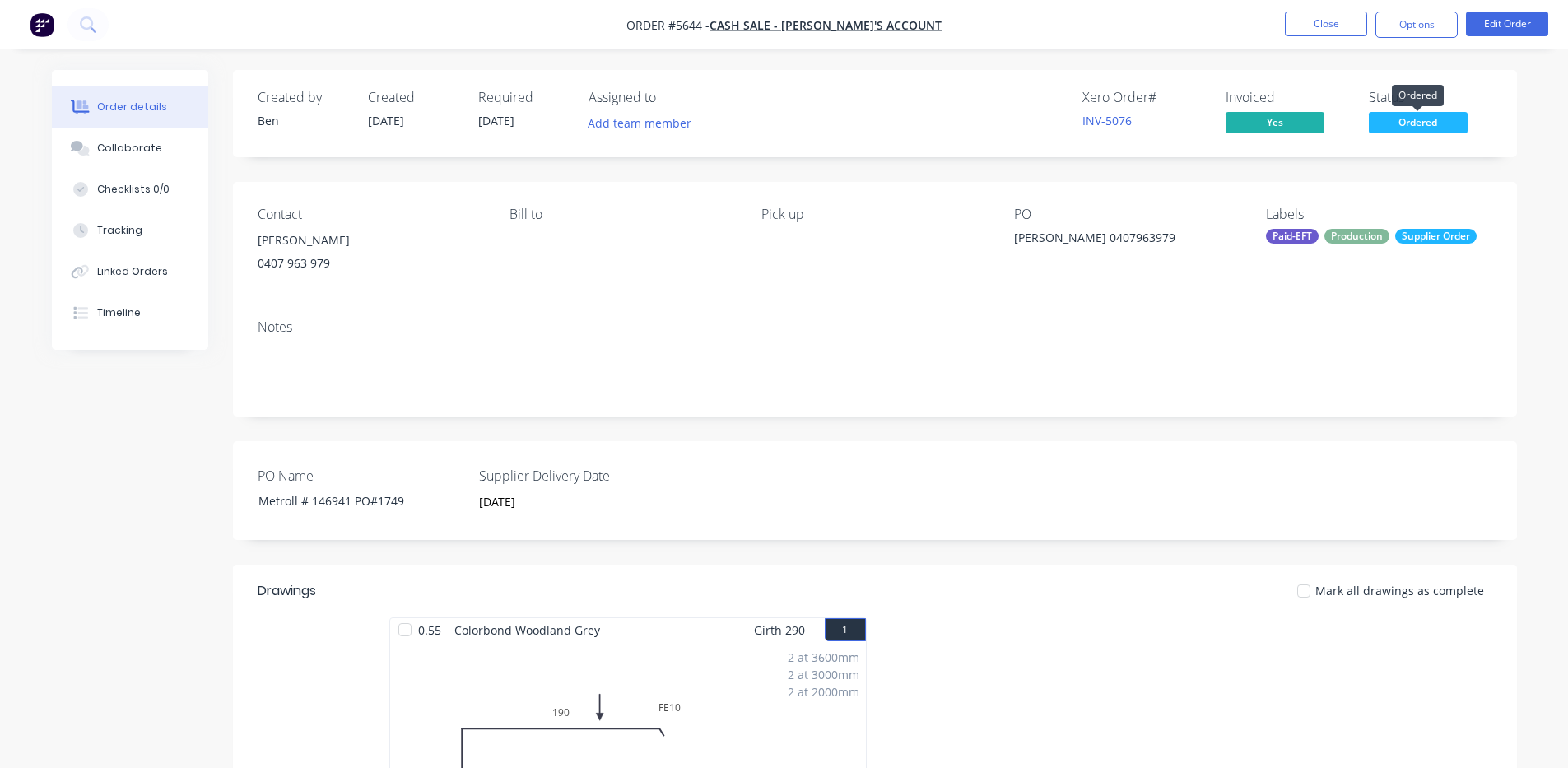
click at [1419, 126] on span "Ordered" at bounding box center [1419, 122] width 99 height 20
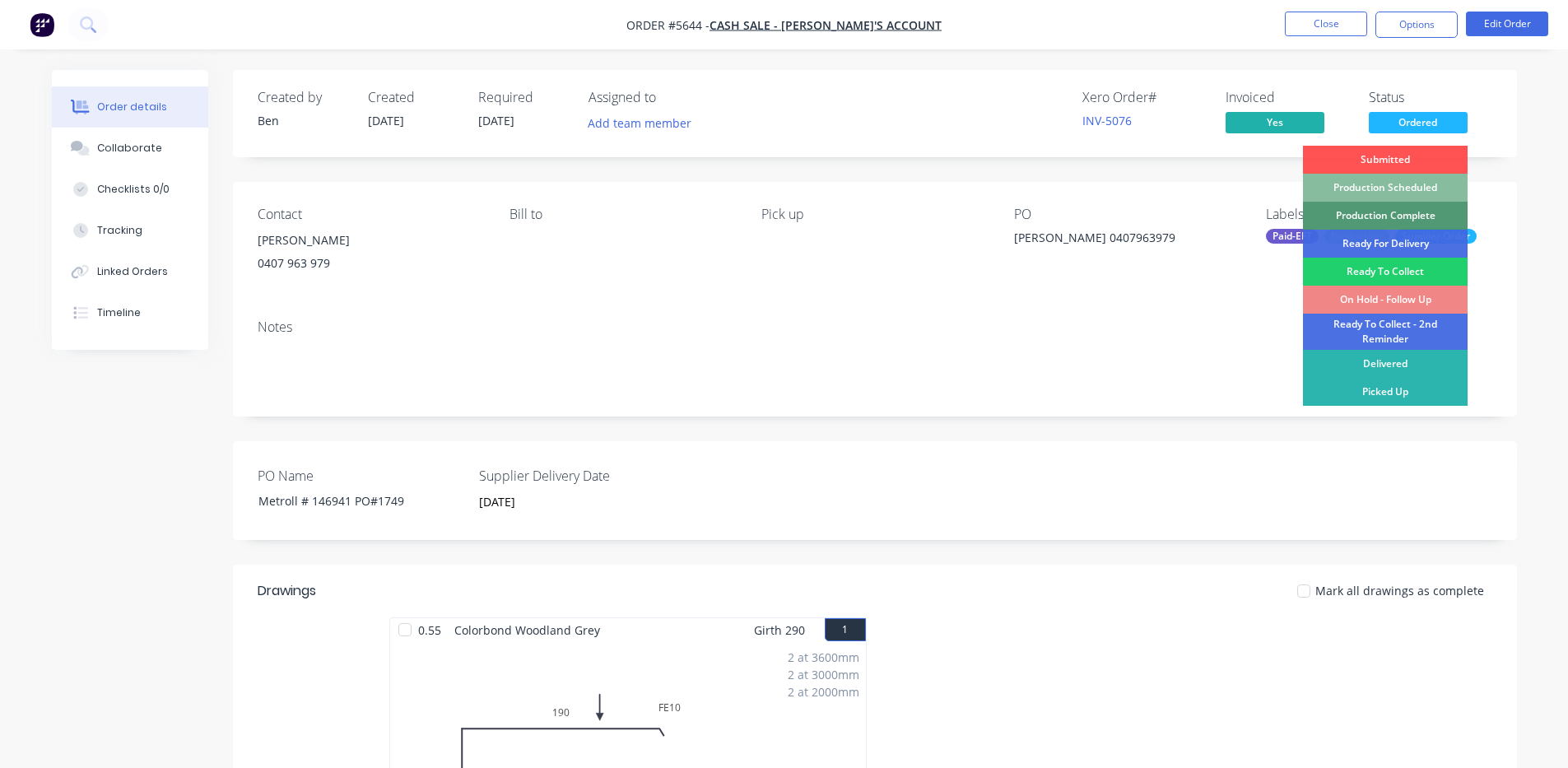
click at [1192, 26] on nav "Order #5644 - CASH SALE - BEN'S ACCOUNT Close Options Edit Order" at bounding box center [784, 24] width 1568 height 49
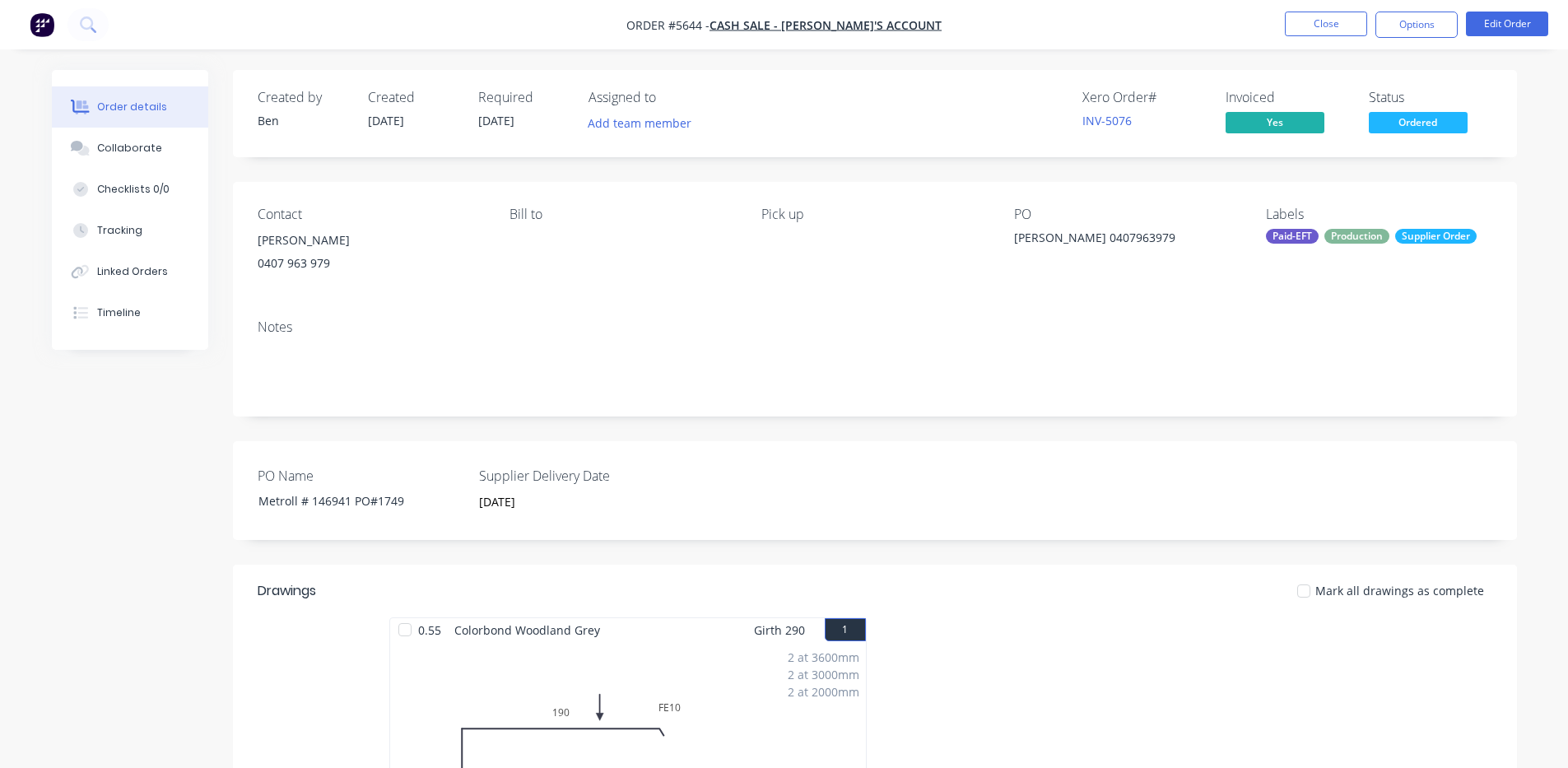
click at [1296, 237] on div "Paid-EFT" at bounding box center [1293, 237] width 53 height 15
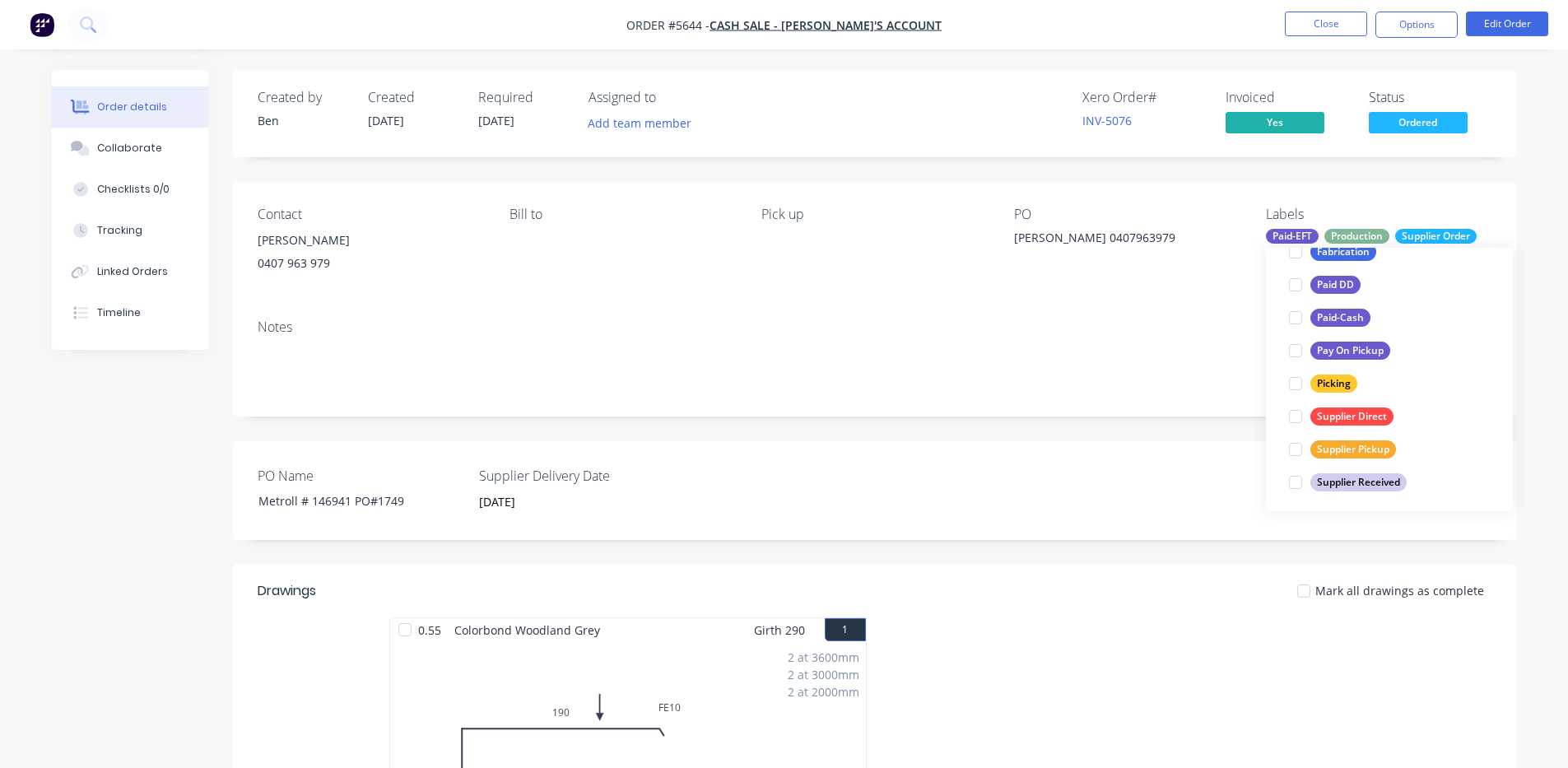
scroll to position [297, 0]
click at [1292, 477] on div at bounding box center [1296, 479] width 33 height 33
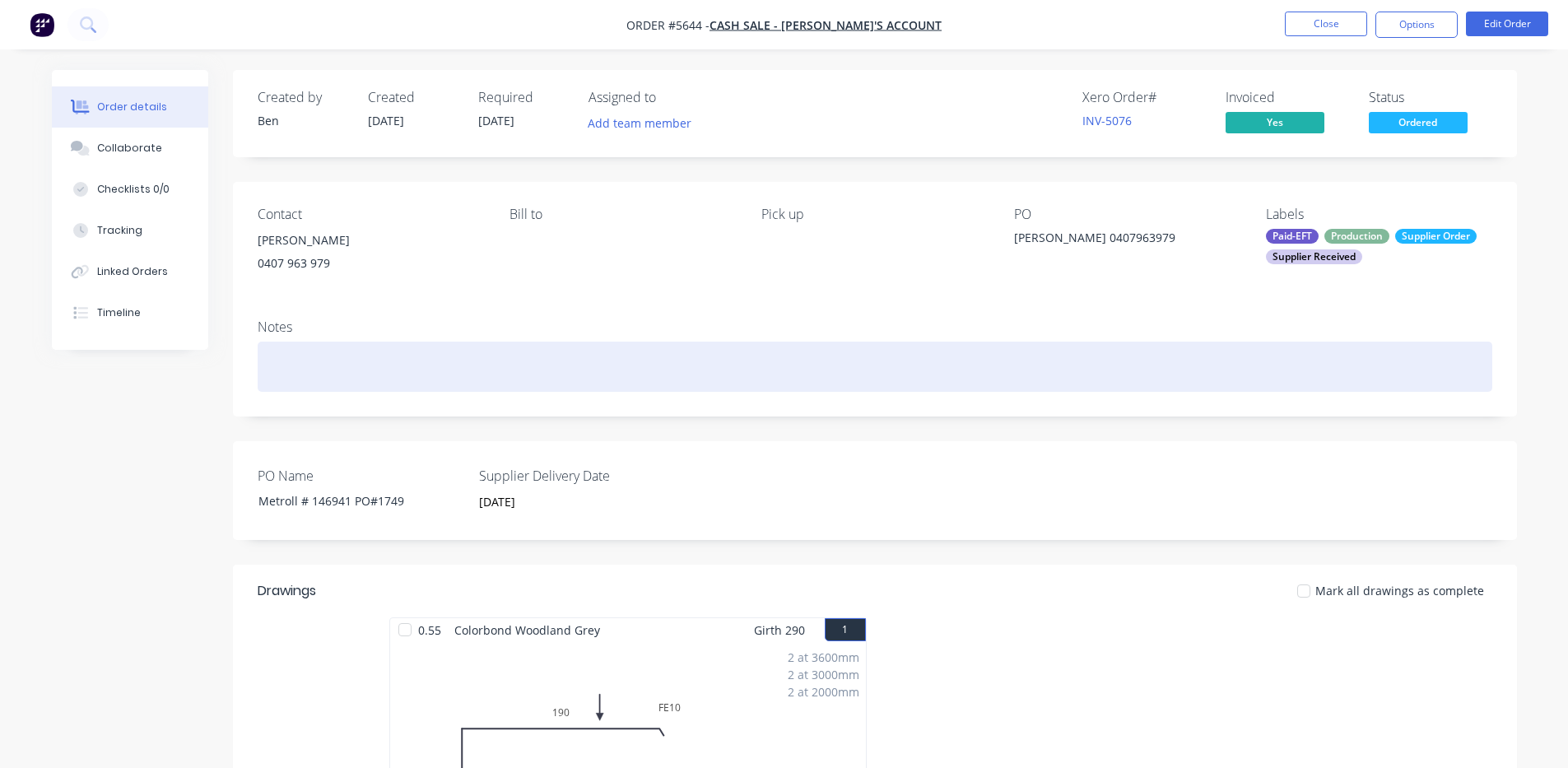
click at [974, 352] on div at bounding box center [875, 366] width 1235 height 50
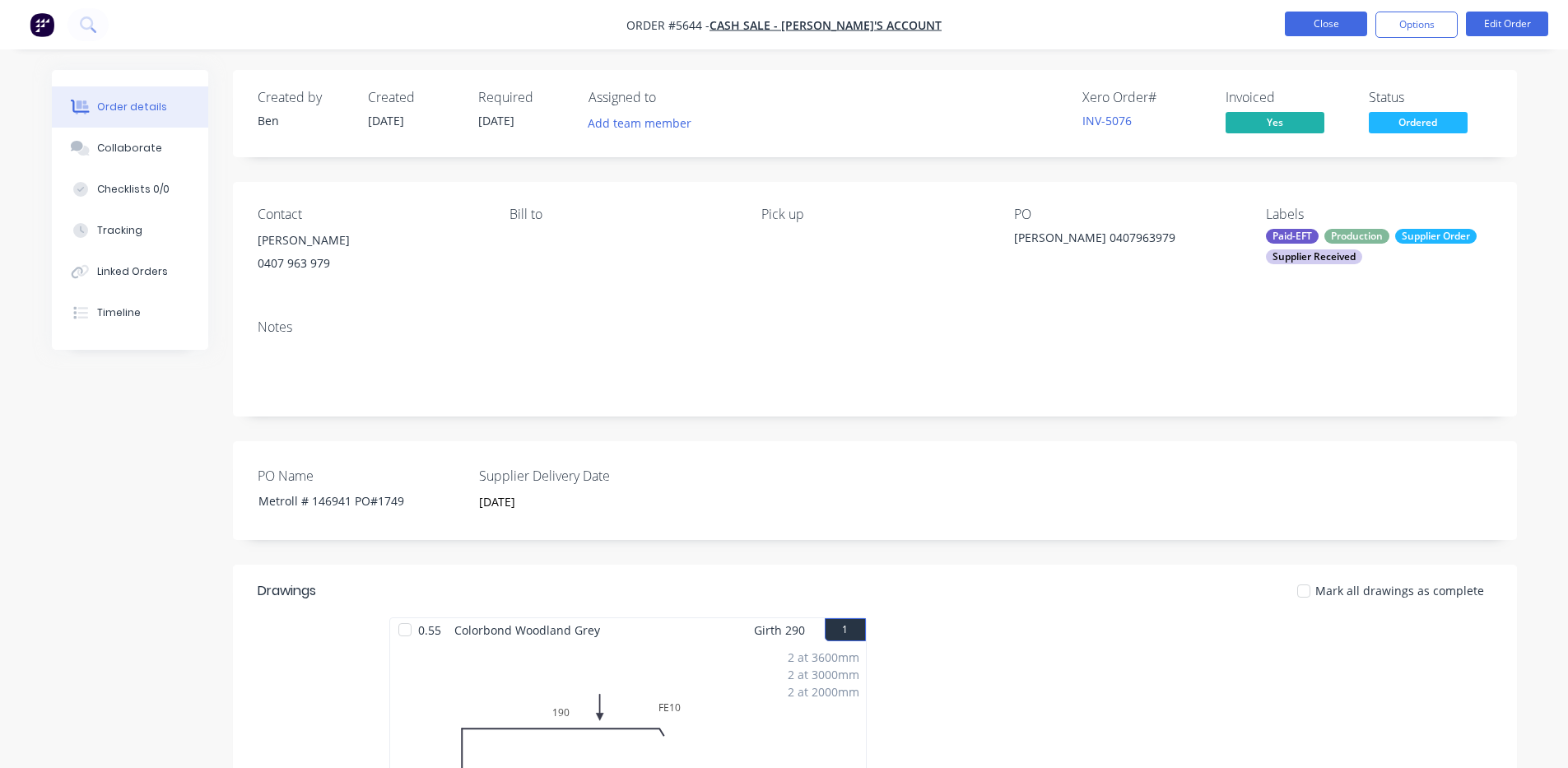
click at [1298, 26] on button "Close" at bounding box center [1326, 23] width 83 height 25
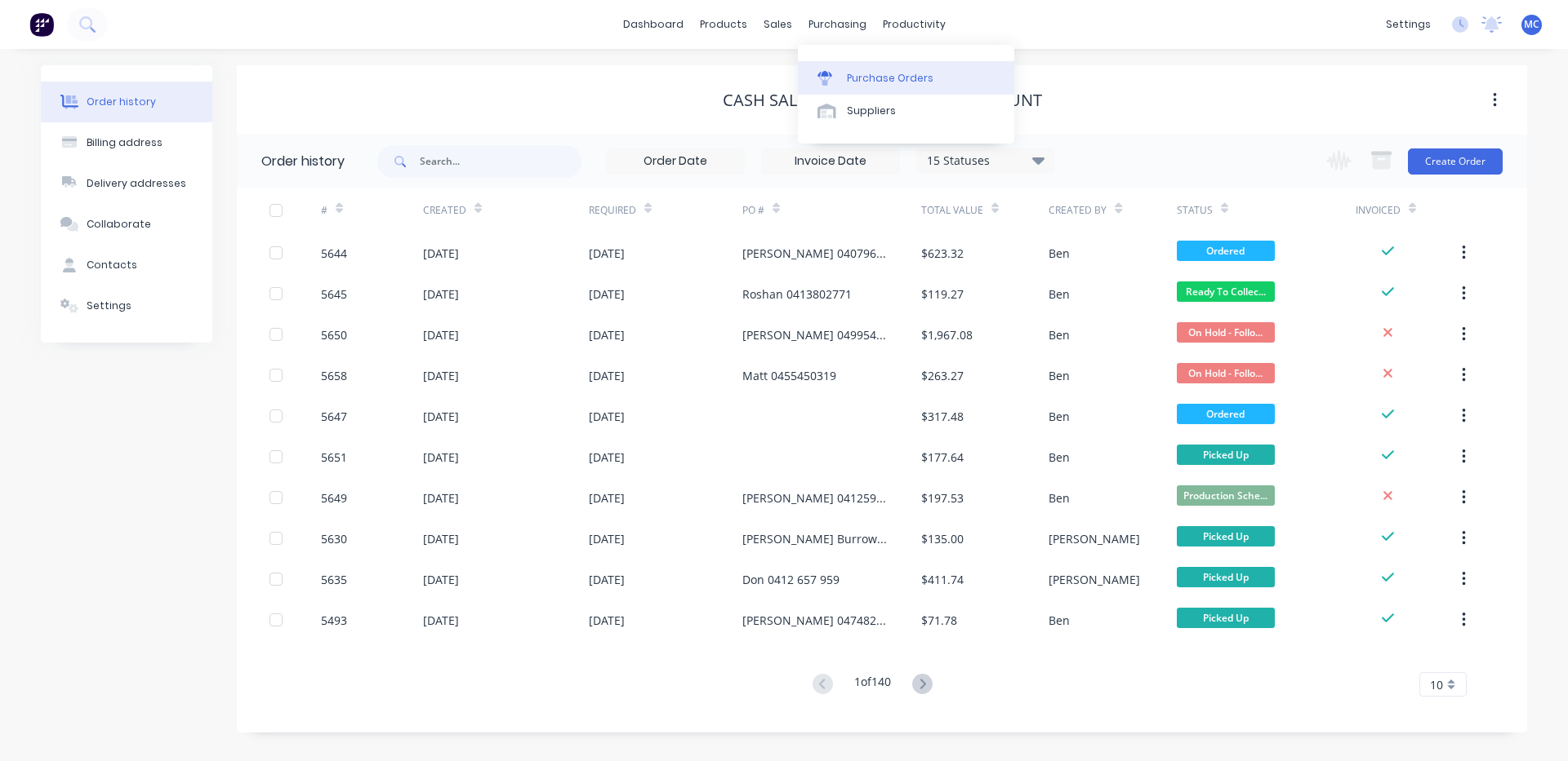
click at [872, 76] on div "Purchase Orders" at bounding box center [890, 78] width 86 height 15
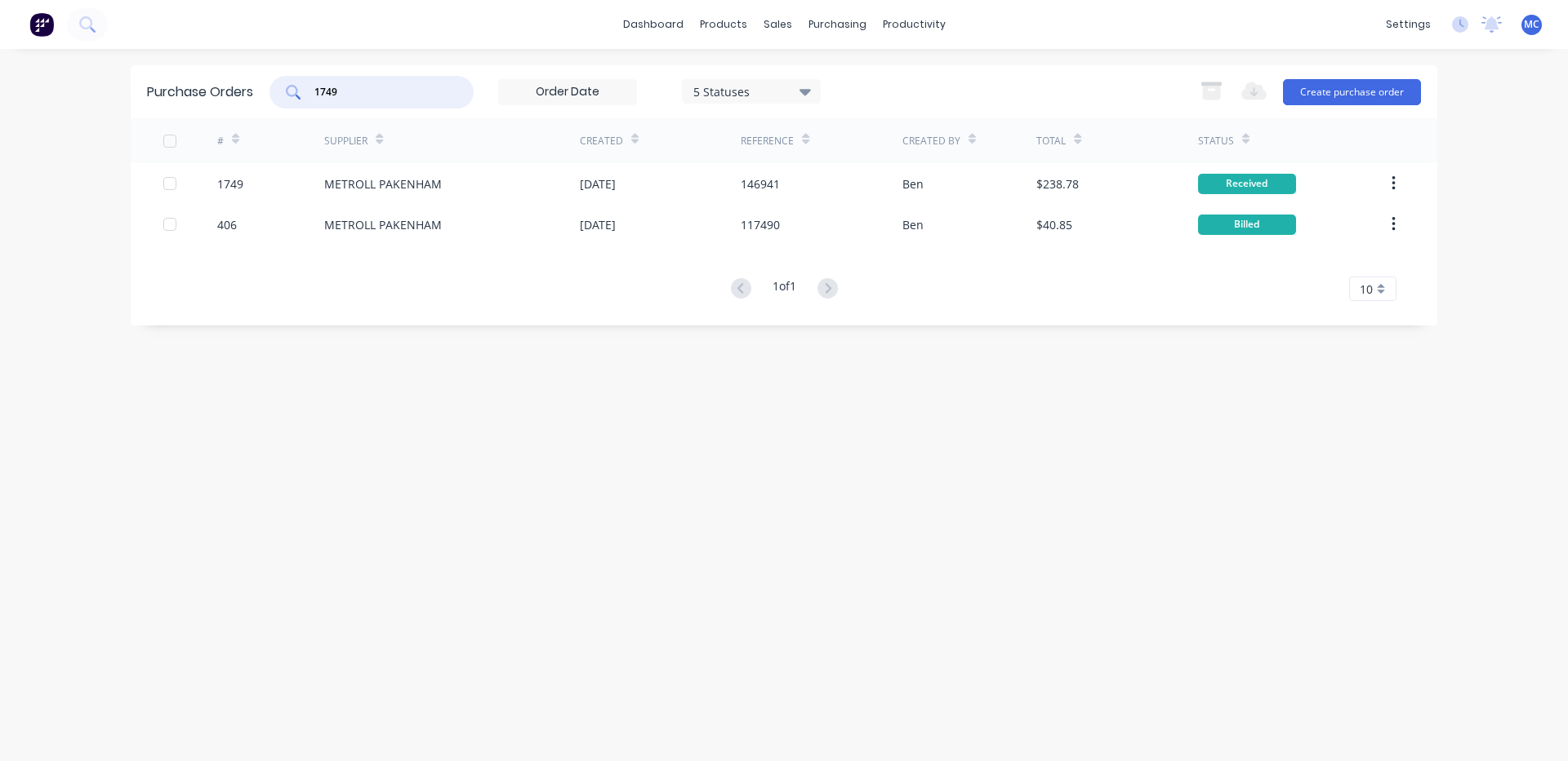
drag, startPoint x: 438, startPoint y: 99, endPoint x: 205, endPoint y: 91, distance: 233.1
click at [199, 81] on div "Purchase Orders 1749 5 Statuses 5 Statuses Export to Excel (XLSX) Create purcha…" at bounding box center [784, 92] width 1307 height 53
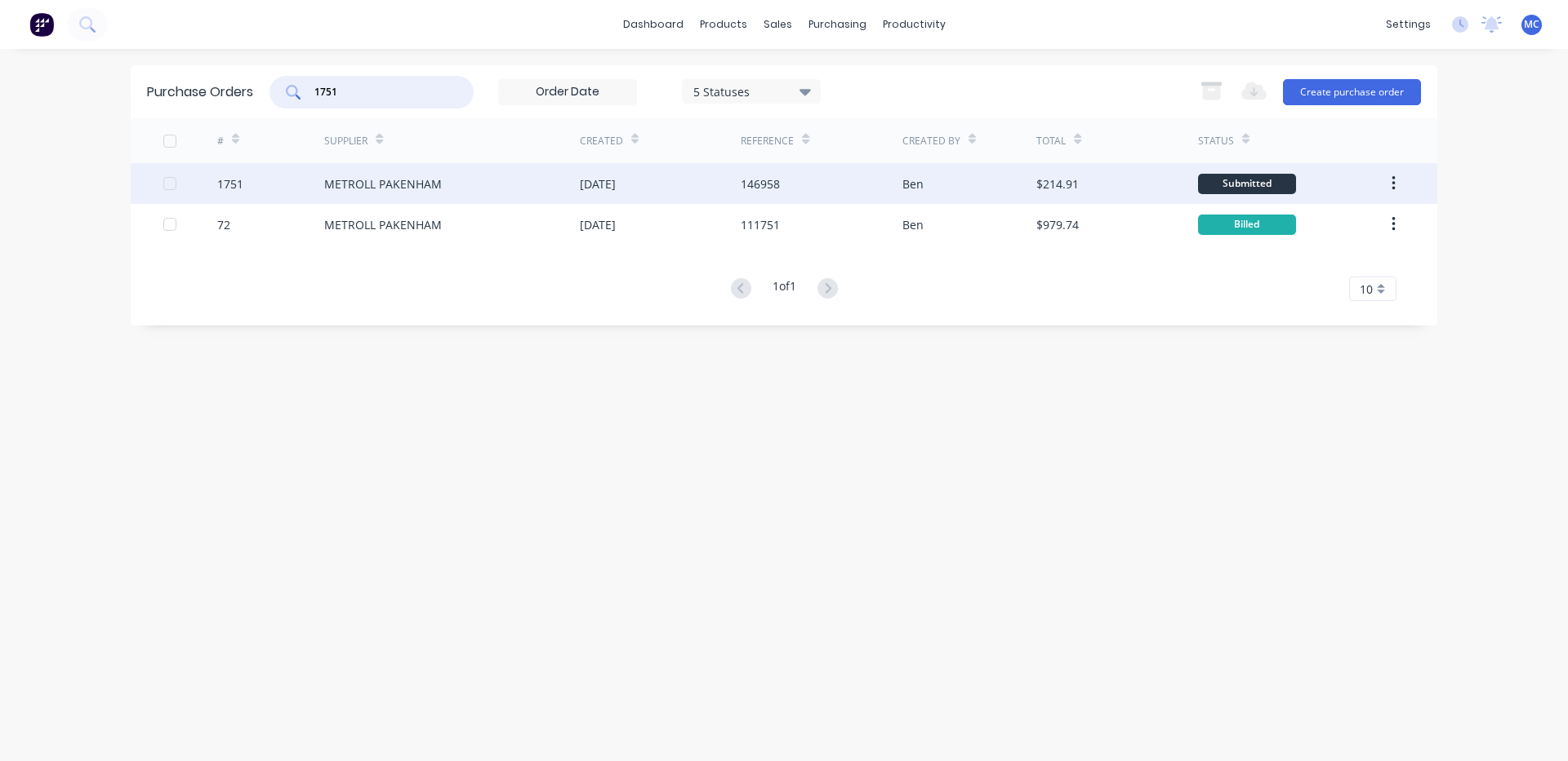
type input "1751"
click at [615, 185] on div "[DATE]" at bounding box center [597, 184] width 36 height 17
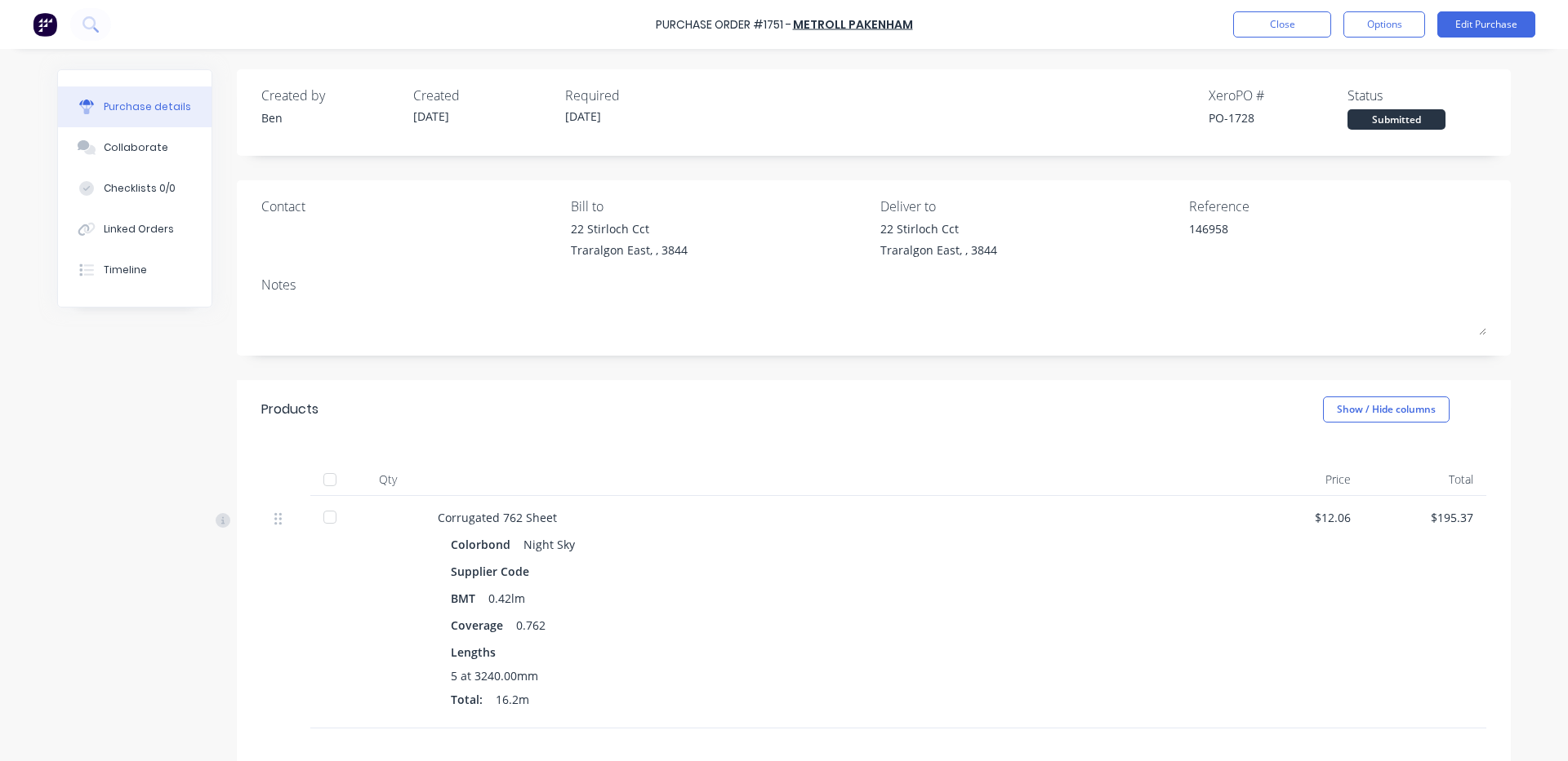
click at [322, 482] on div at bounding box center [330, 480] width 33 height 33
type textarea "x"
click at [114, 225] on div "Linked Orders" at bounding box center [139, 230] width 70 height 15
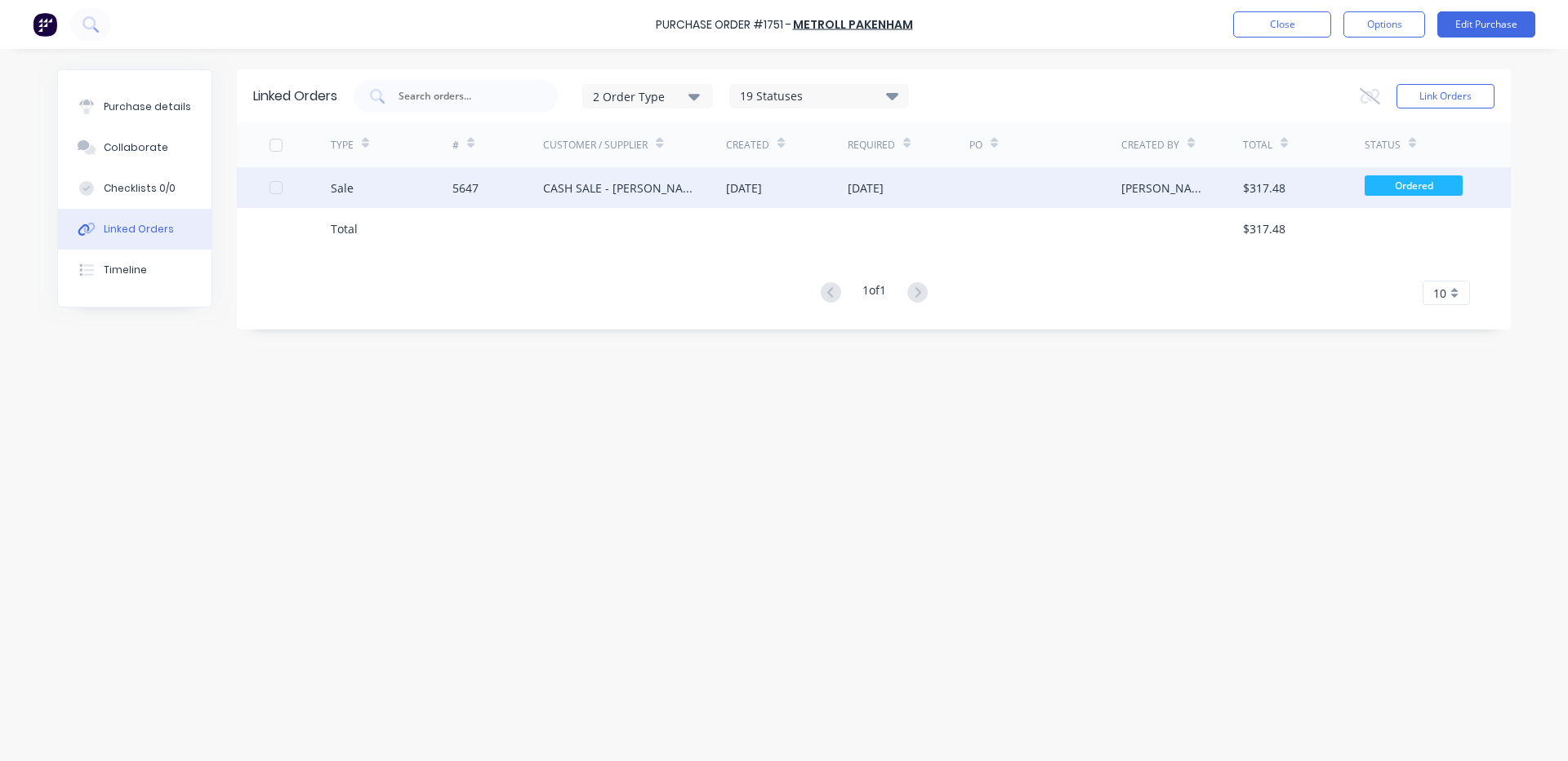
click at [761, 190] on div "[DATE]" at bounding box center [743, 187] width 36 height 17
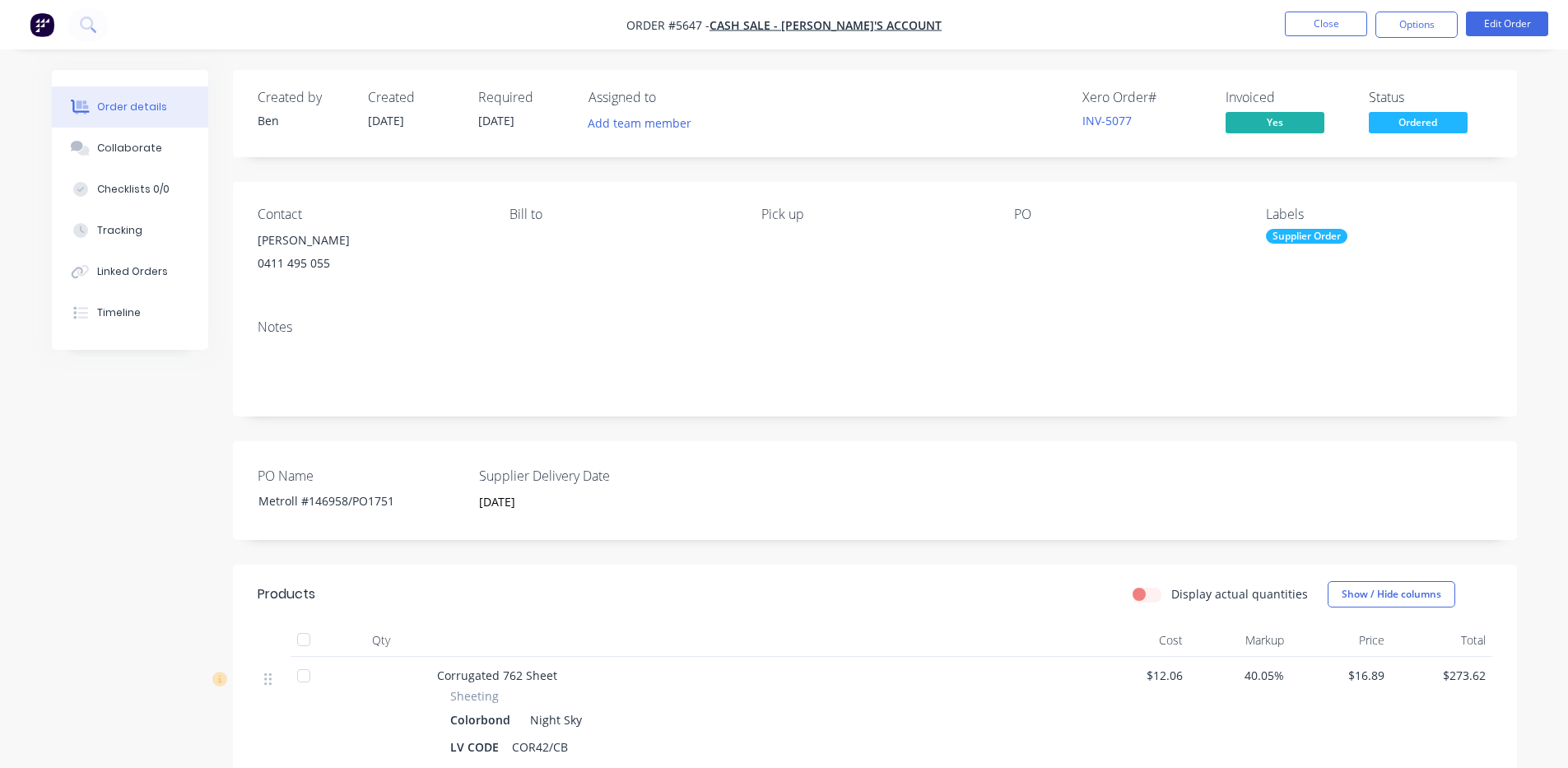
scroll to position [275, 0]
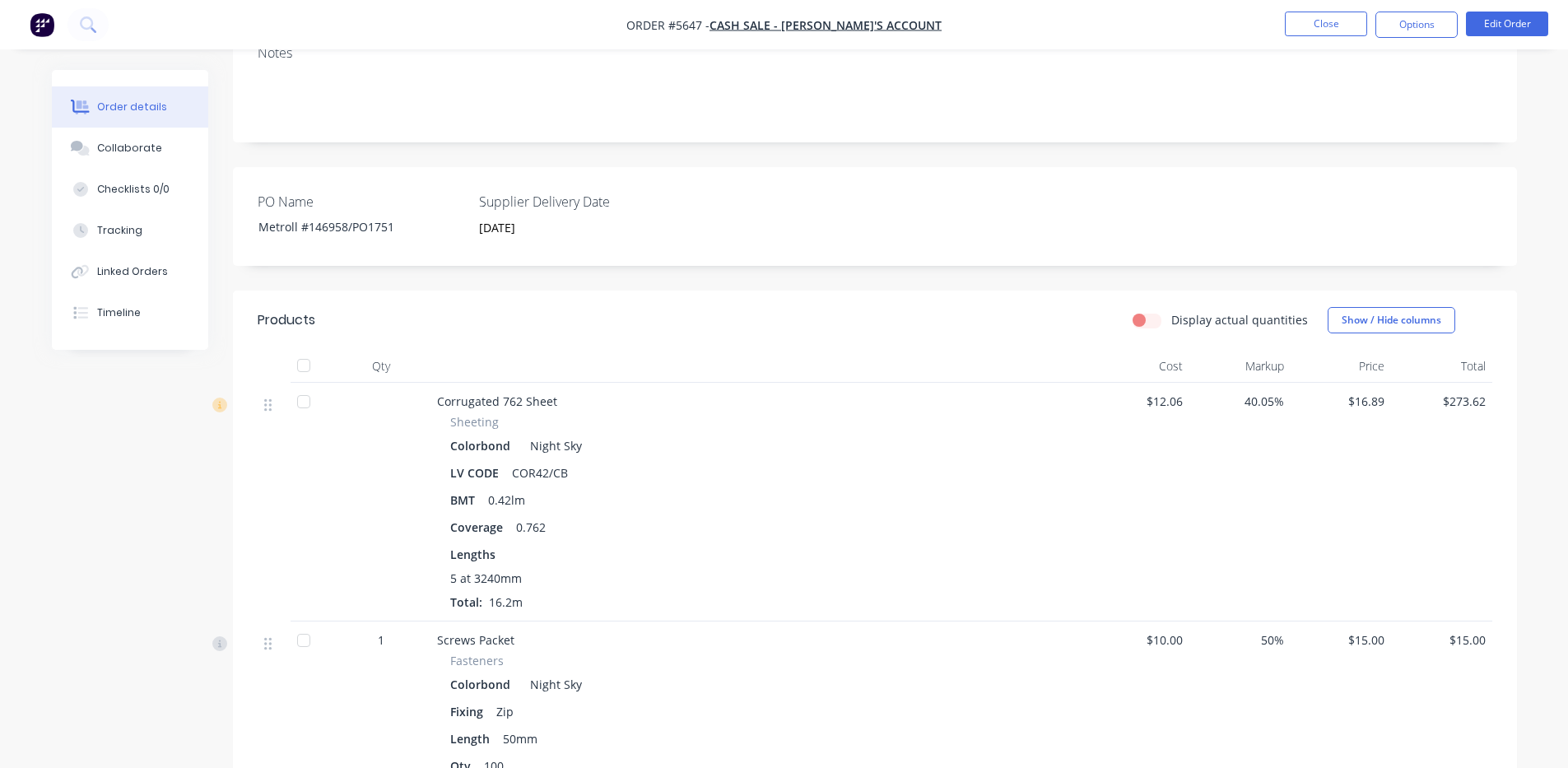
click at [306, 366] on div at bounding box center [304, 365] width 33 height 33
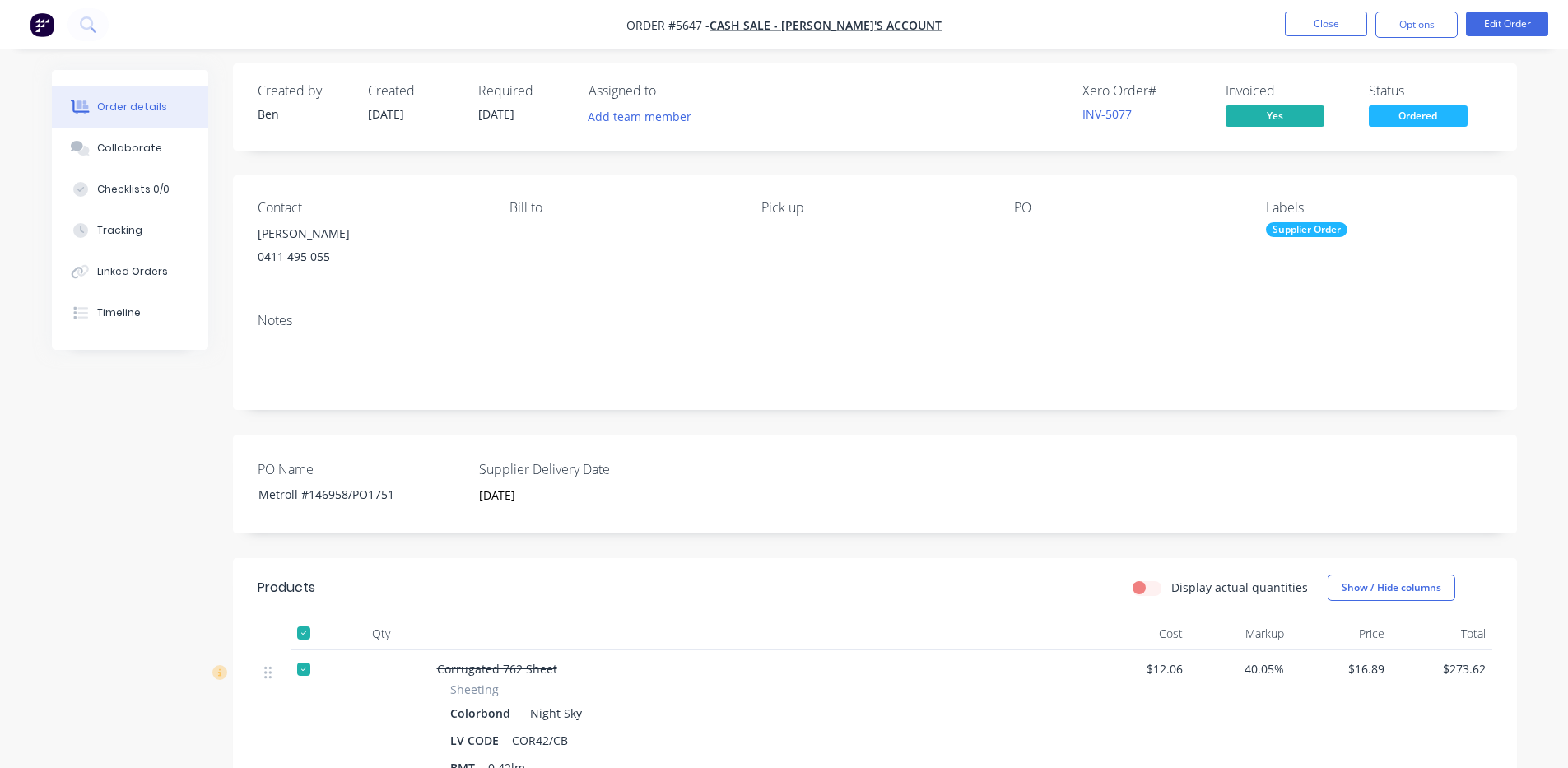
scroll to position [0, 0]
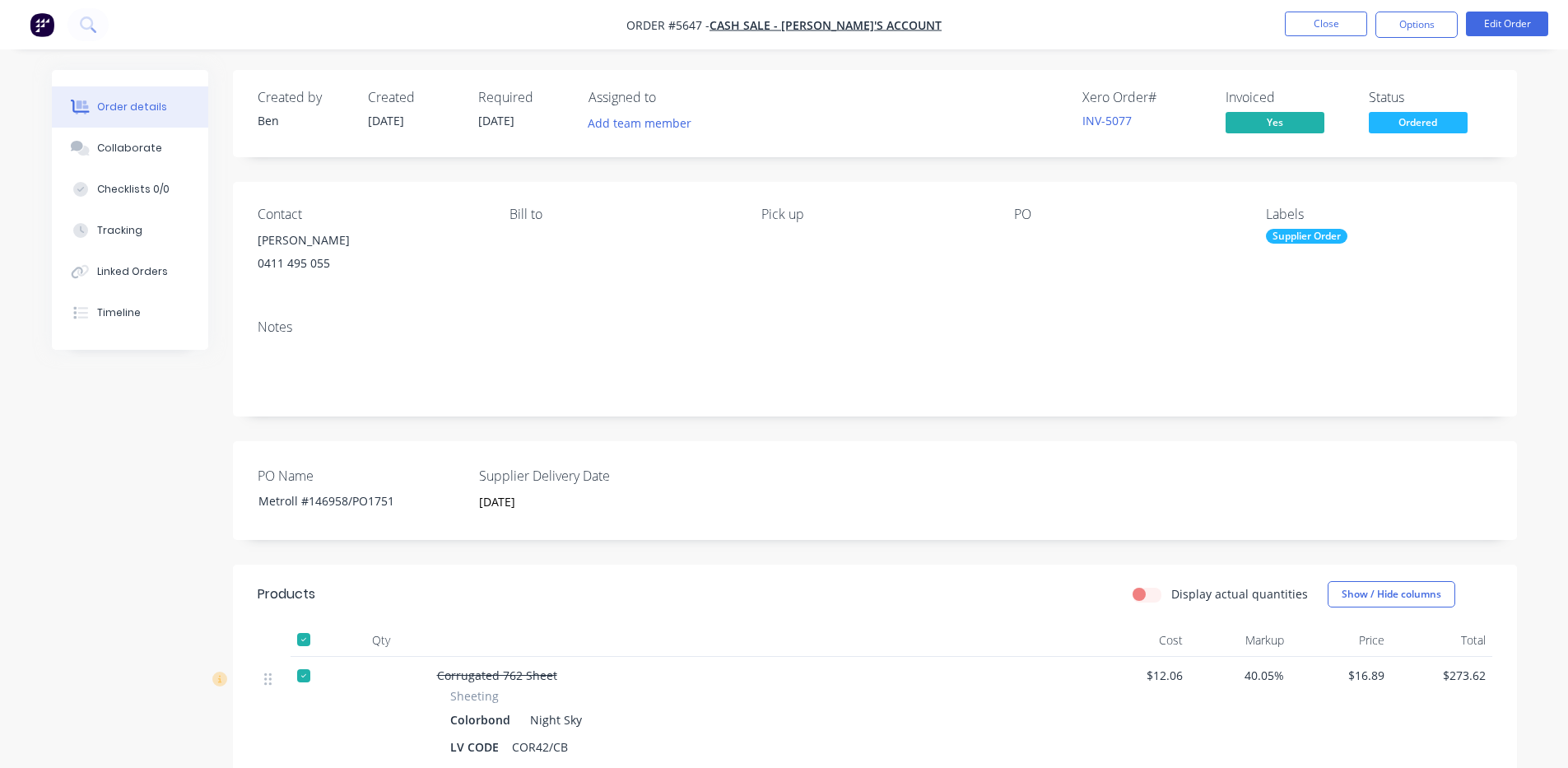
click at [1324, 238] on div "Supplier Order" at bounding box center [1307, 237] width 82 height 15
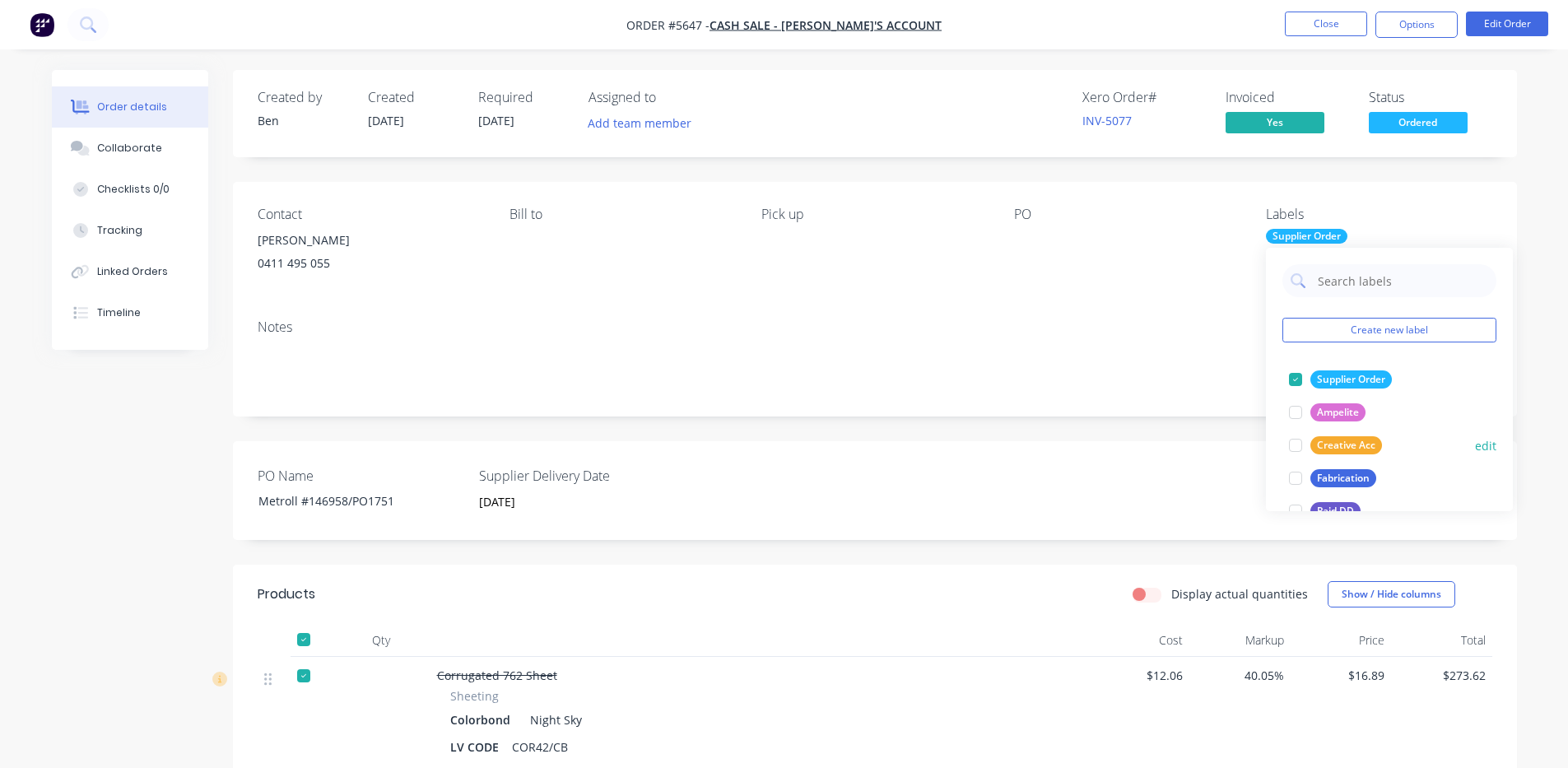
scroll to position [275, 0]
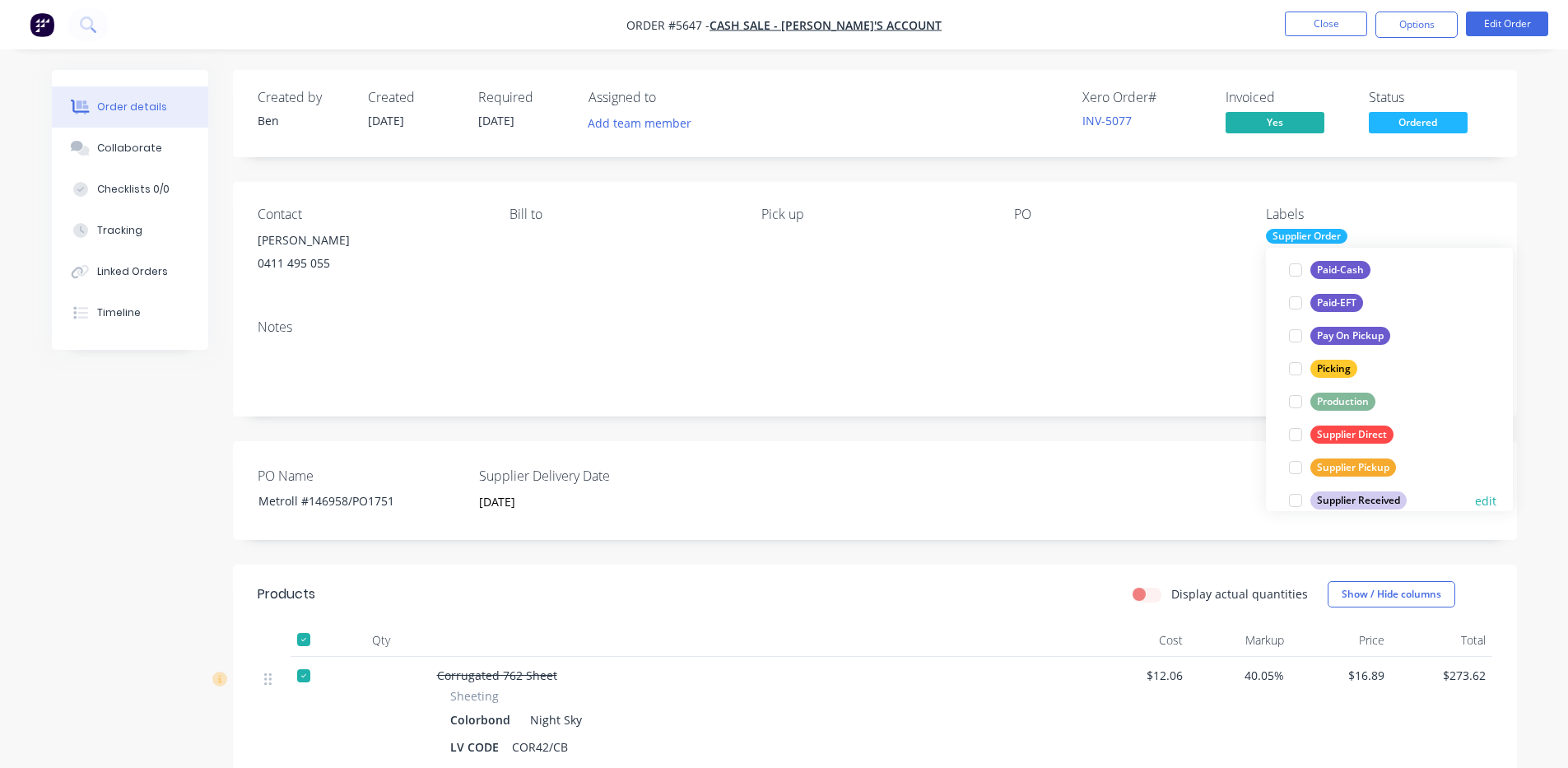
click at [1302, 502] on div at bounding box center [1296, 501] width 33 height 33
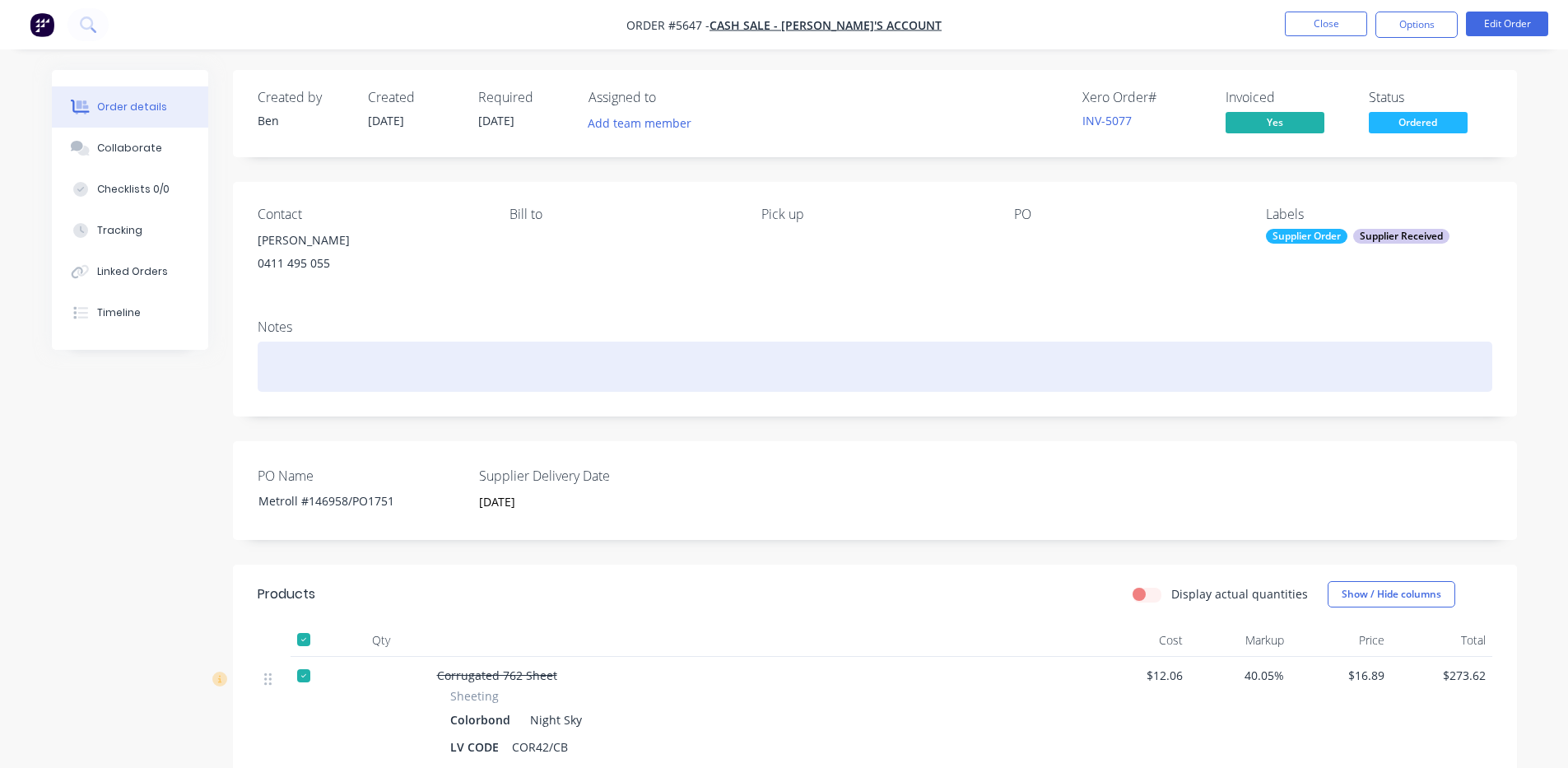
click at [1032, 374] on div at bounding box center [875, 366] width 1235 height 50
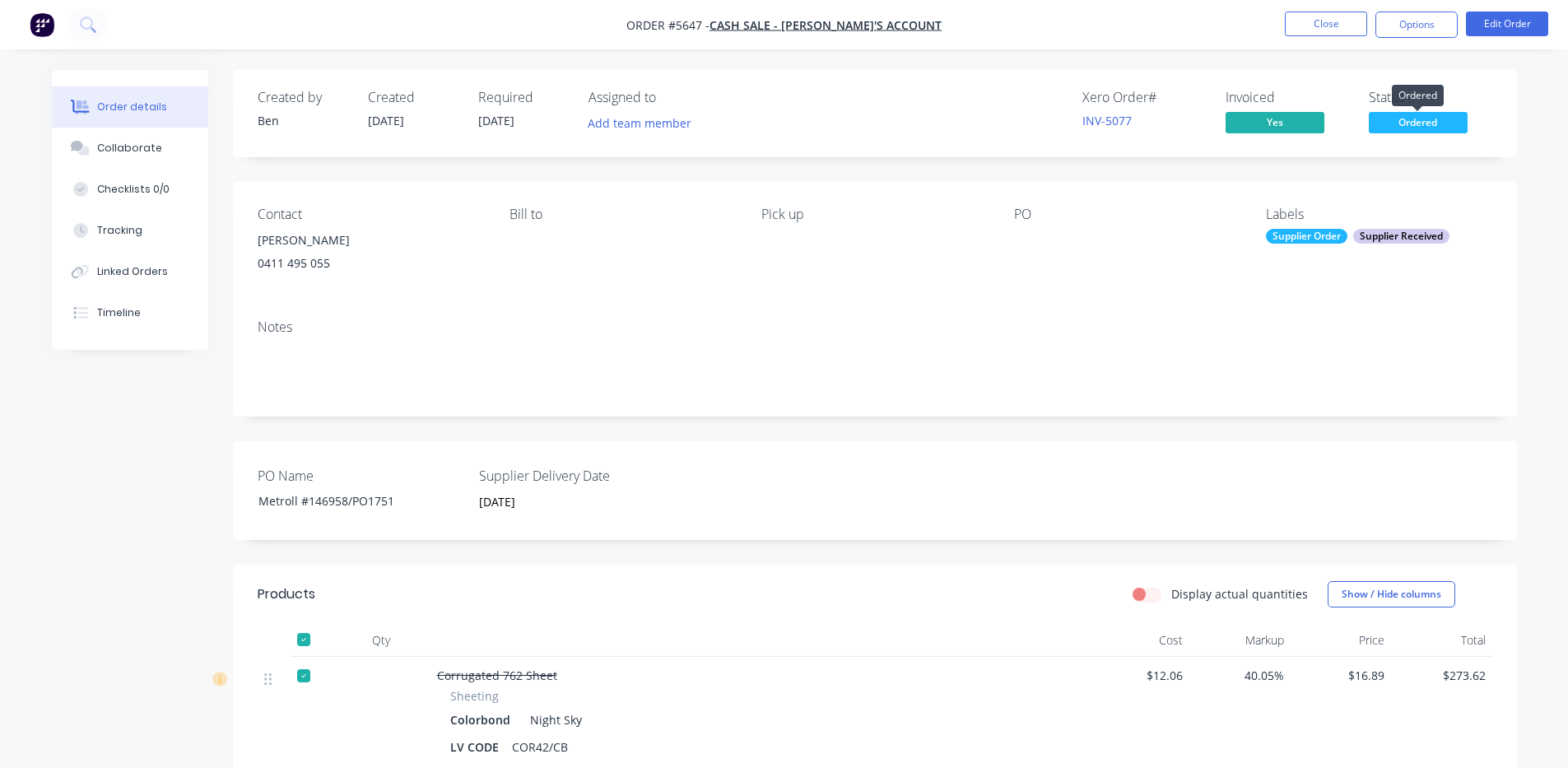
click at [1428, 122] on span "Ordered" at bounding box center [1419, 122] width 99 height 20
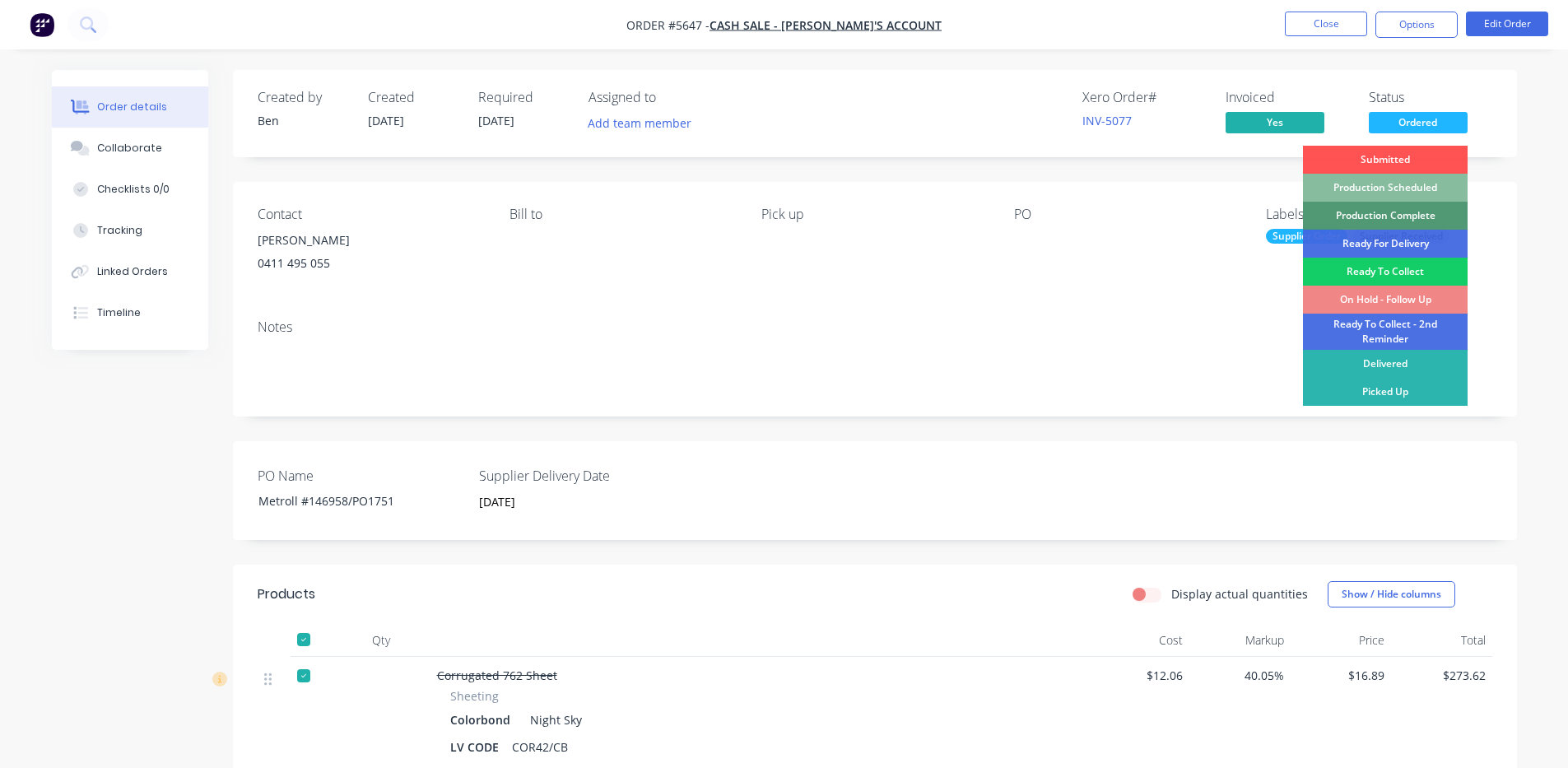
click at [1407, 266] on div "Ready To Collect" at bounding box center [1386, 272] width 165 height 28
